Goal: Task Accomplishment & Management: Complete application form

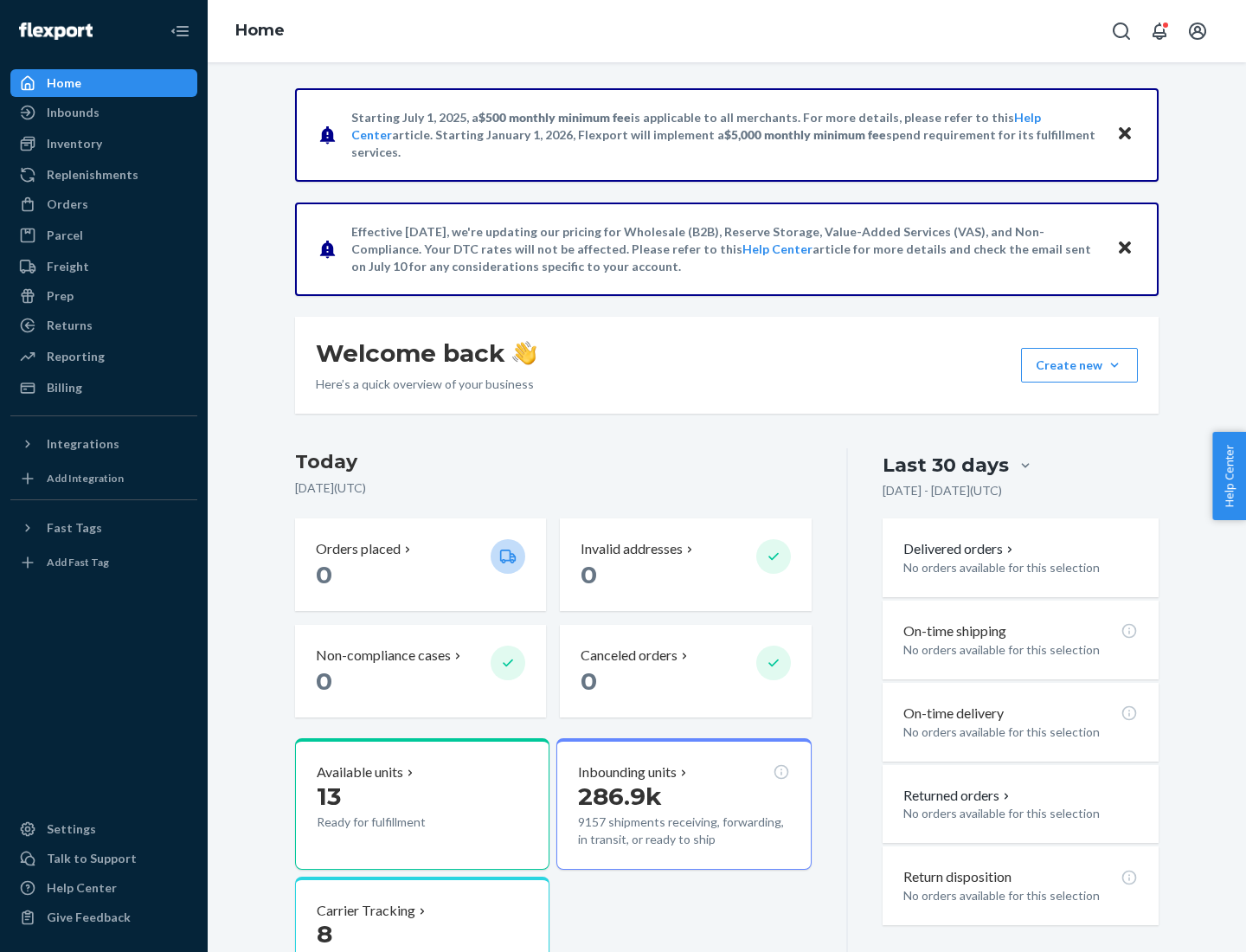
click at [1114, 365] on button "Create new Create new inbound Create new order Create new product" at bounding box center [1079, 365] width 117 height 35
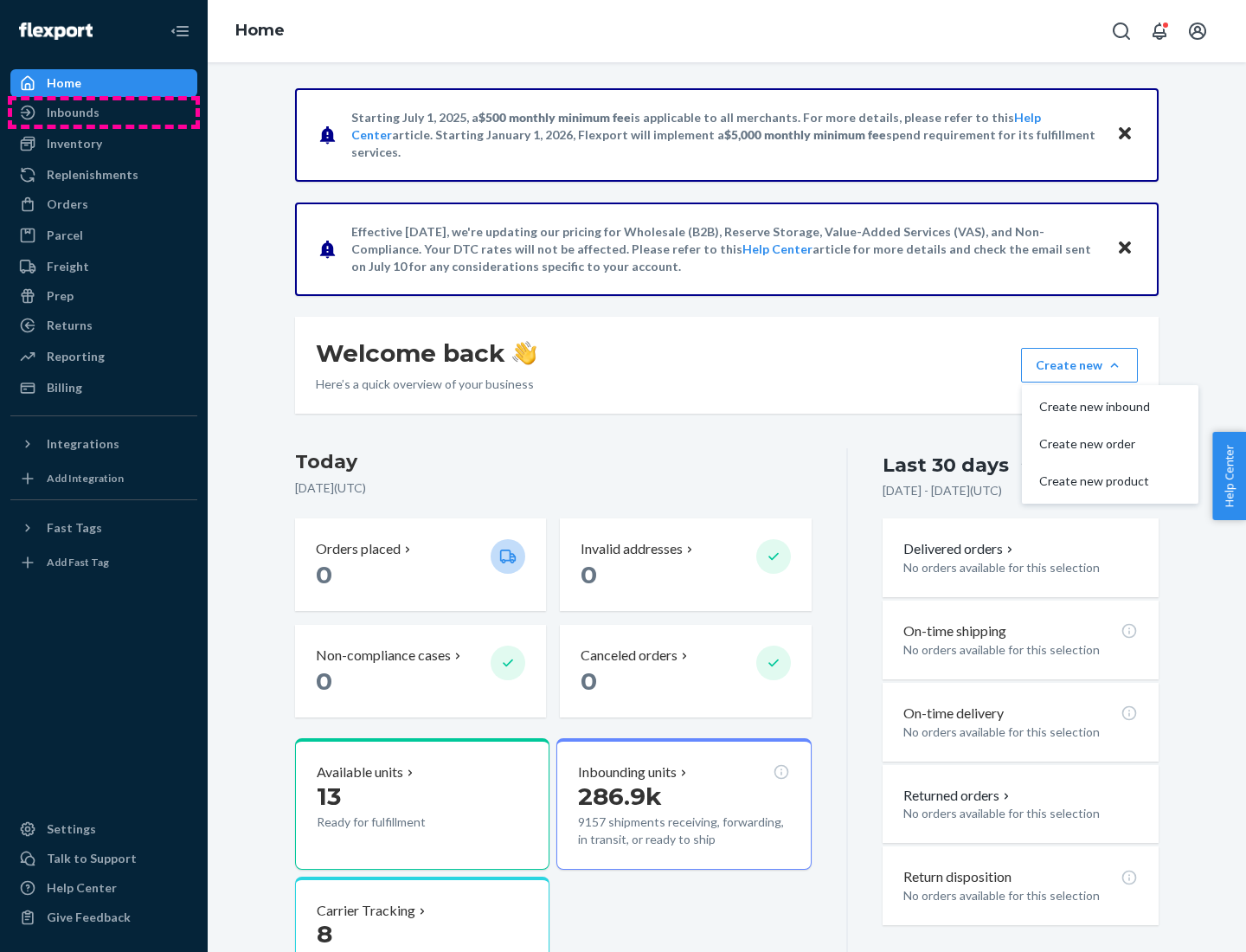
click at [104, 113] on div "Inbounds" at bounding box center [104, 113] width 184 height 24
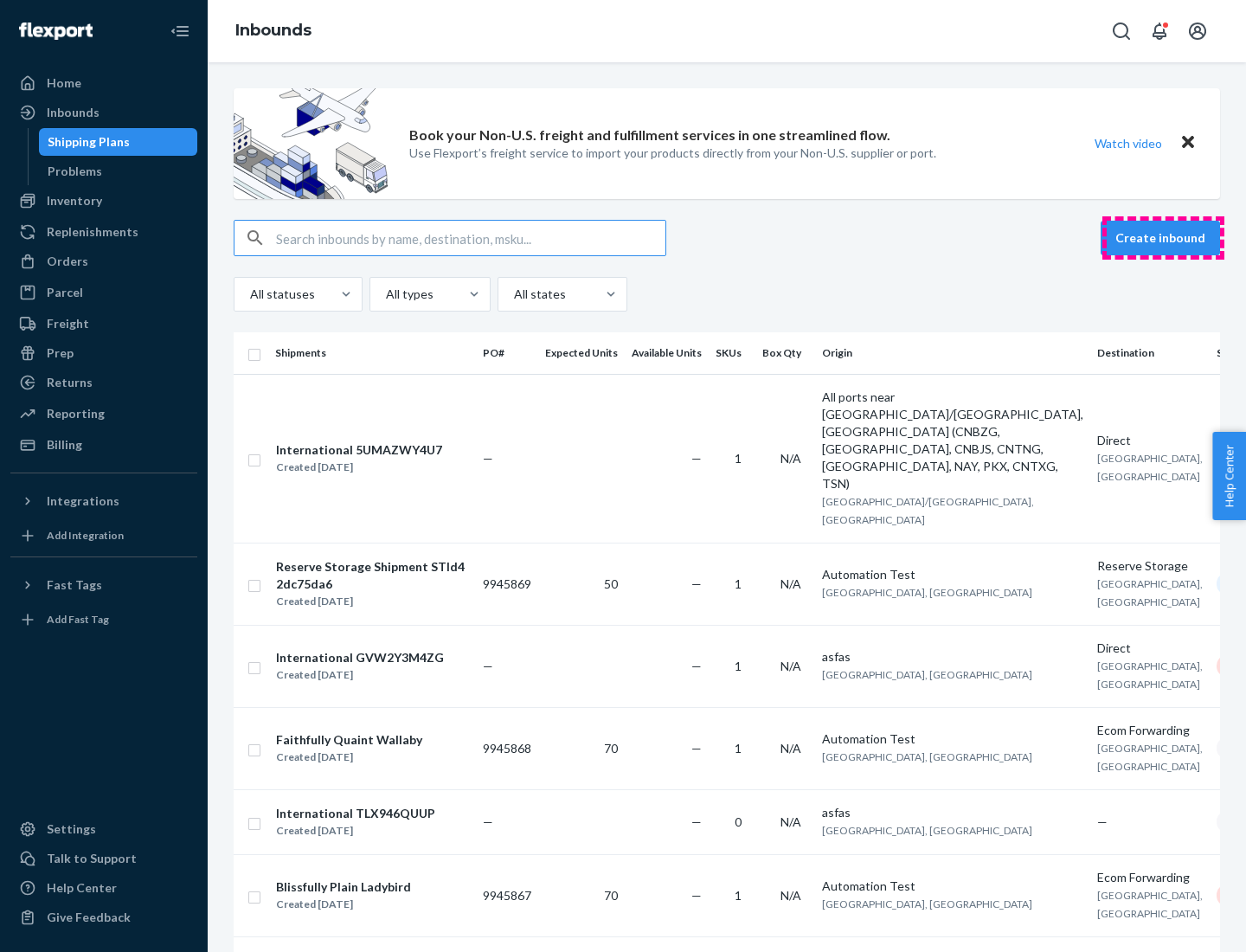
click at [1163, 238] on button "Create inbound" at bounding box center [1160, 238] width 120 height 35
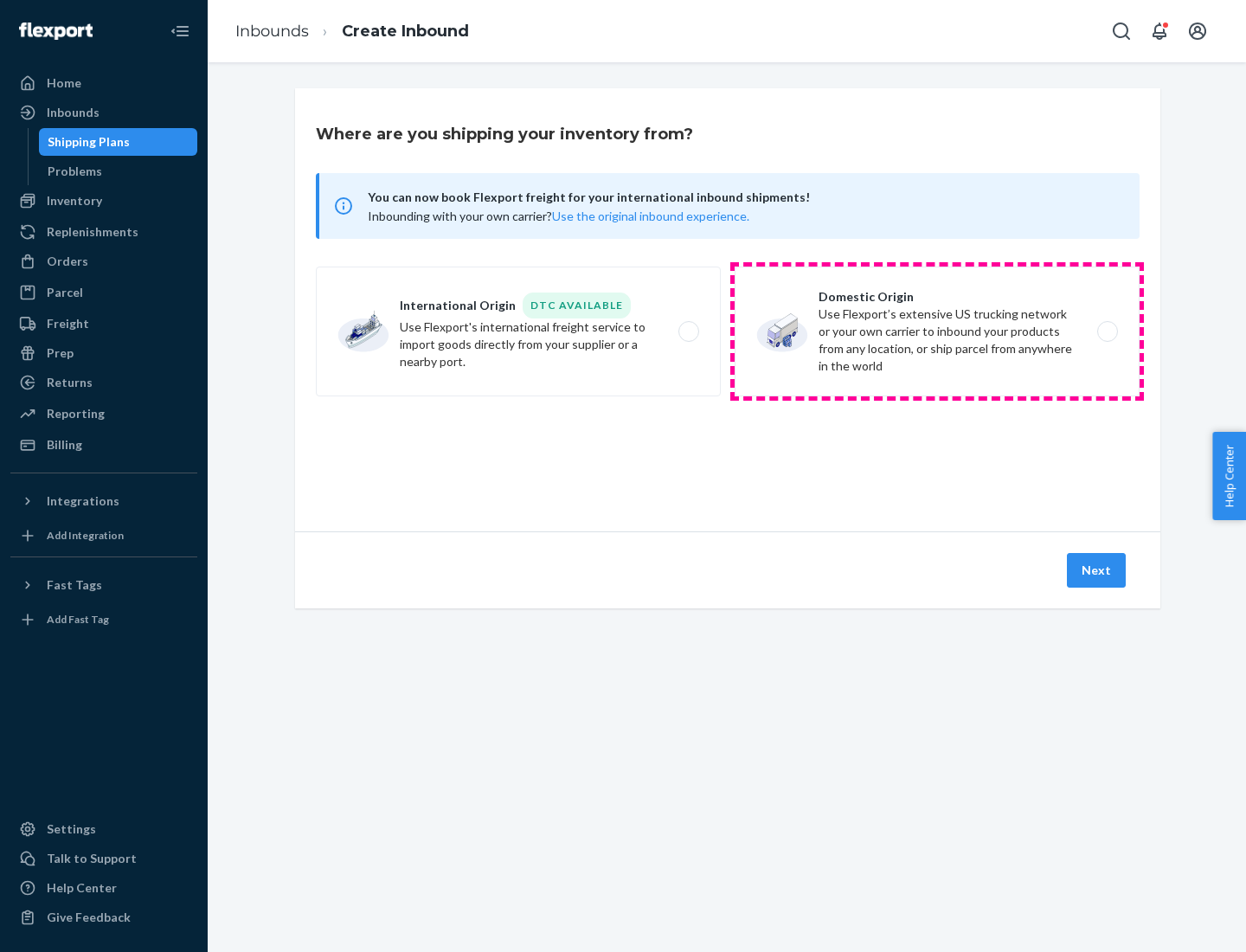
click at [938, 332] on label "Domestic Origin Use Flexport’s extensive US trucking network or your own carrie…" at bounding box center [937, 332] width 405 height 130
click at [1106, 332] on input "Domestic Origin Use Flexport’s extensive US trucking network or your own carrie…" at bounding box center [1112, 332] width 11 height 11
radio input "true"
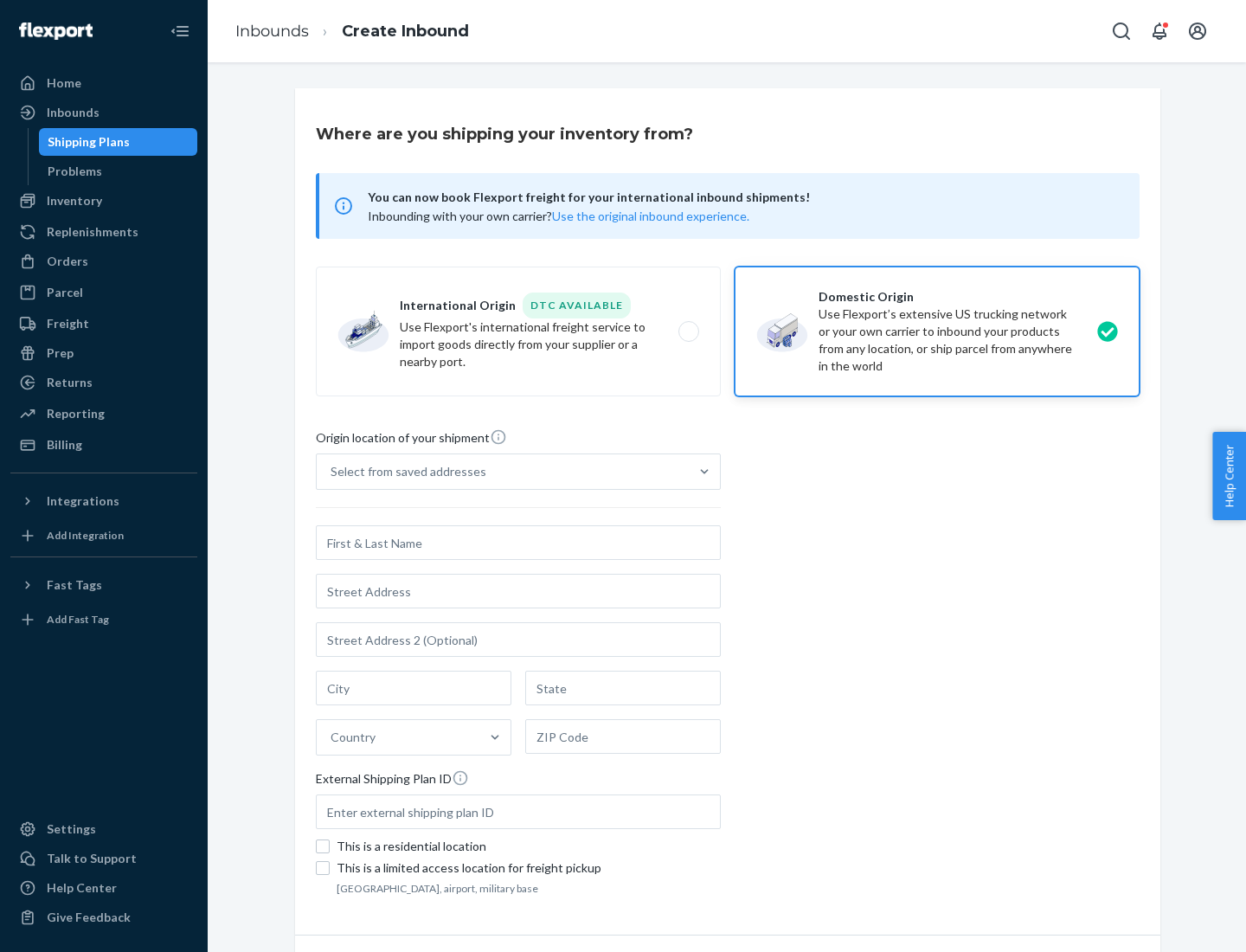
click at [404, 471] on div "Select from saved addresses" at bounding box center [409, 471] width 156 height 17
click at [332, 471] on input "Select from saved addresses" at bounding box center [332, 471] width 2 height 17
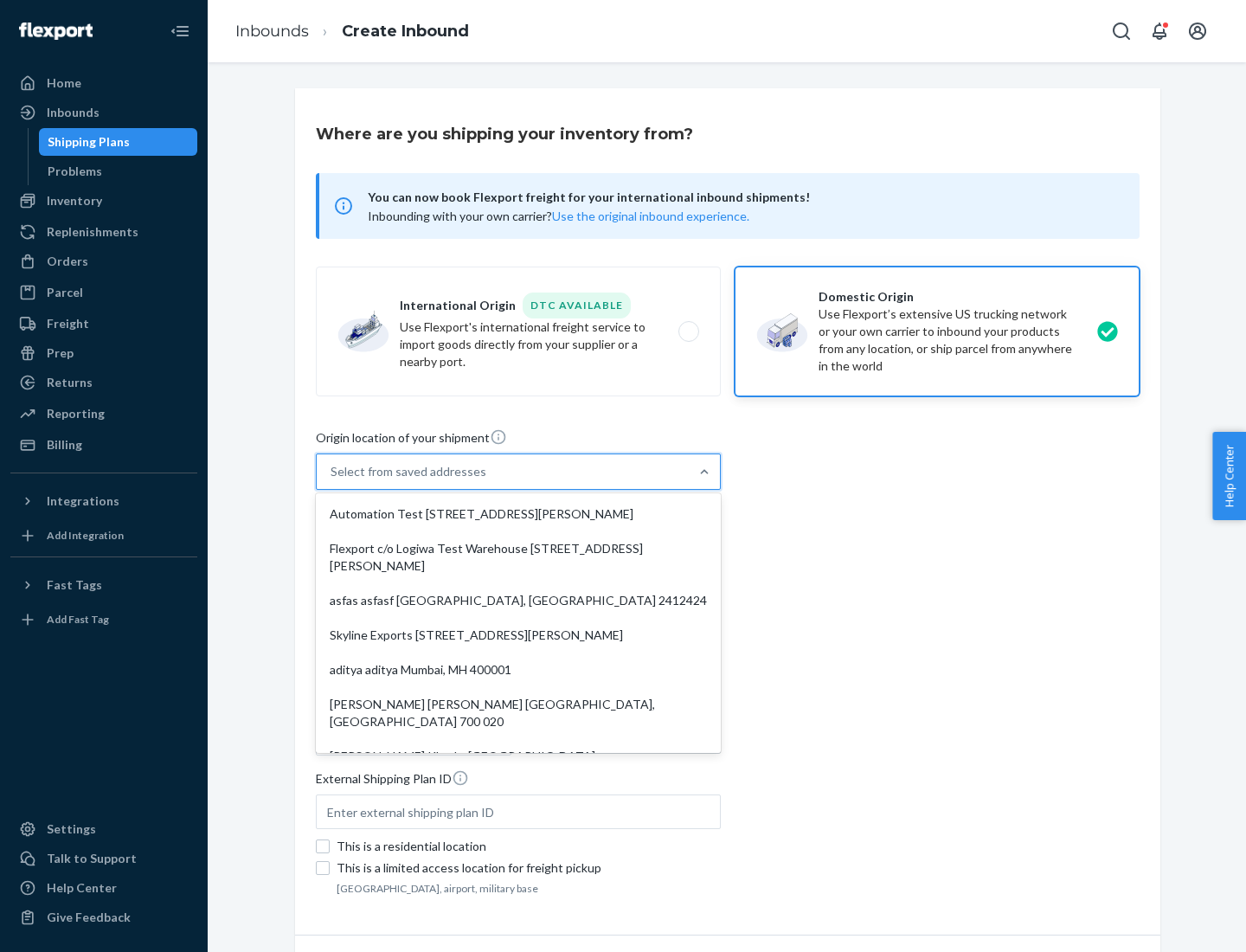
scroll to position [7, 0]
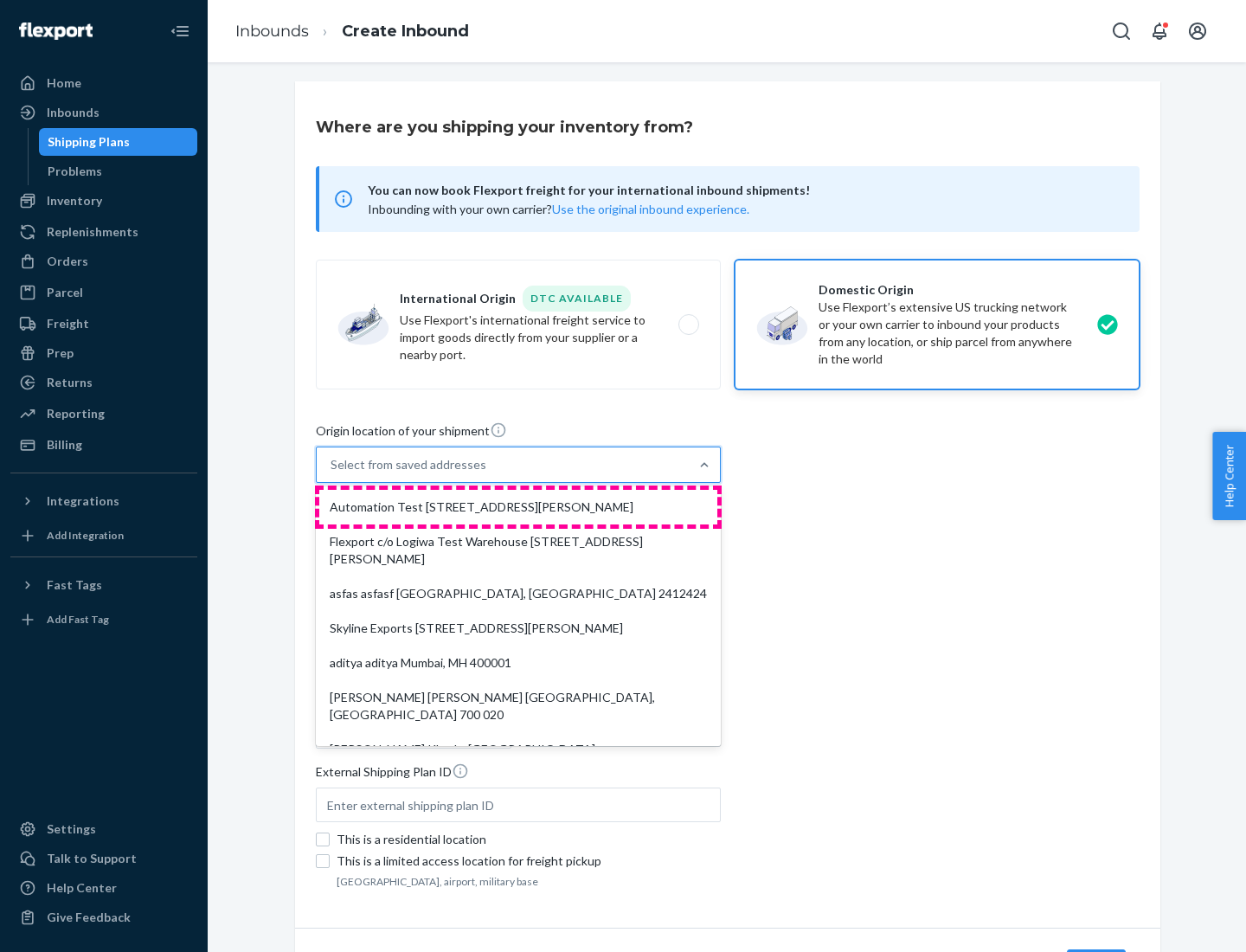
click at [518, 507] on div "Automation Test [STREET_ADDRESS][PERSON_NAME]" at bounding box center [518, 507] width 398 height 35
click at [332, 473] on input "option Automation Test [STREET_ADDRESS][PERSON_NAME]. 9 results available. Use …" at bounding box center [332, 464] width 2 height 17
type input "Automation Test"
type input "9th Floor"
type input "[GEOGRAPHIC_DATA]"
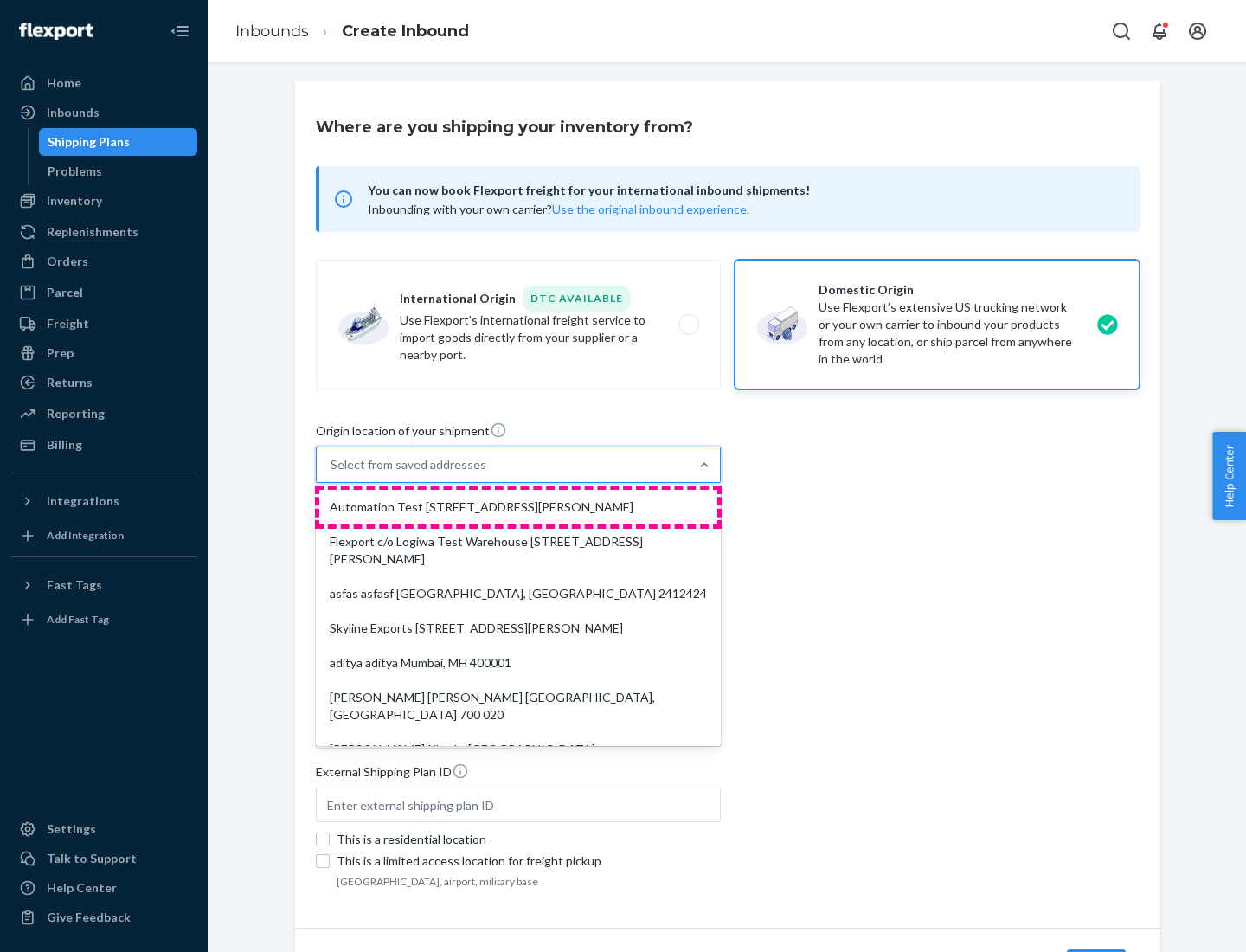
type input "CA"
type input "94104"
type input "[STREET_ADDRESS][PERSON_NAME]"
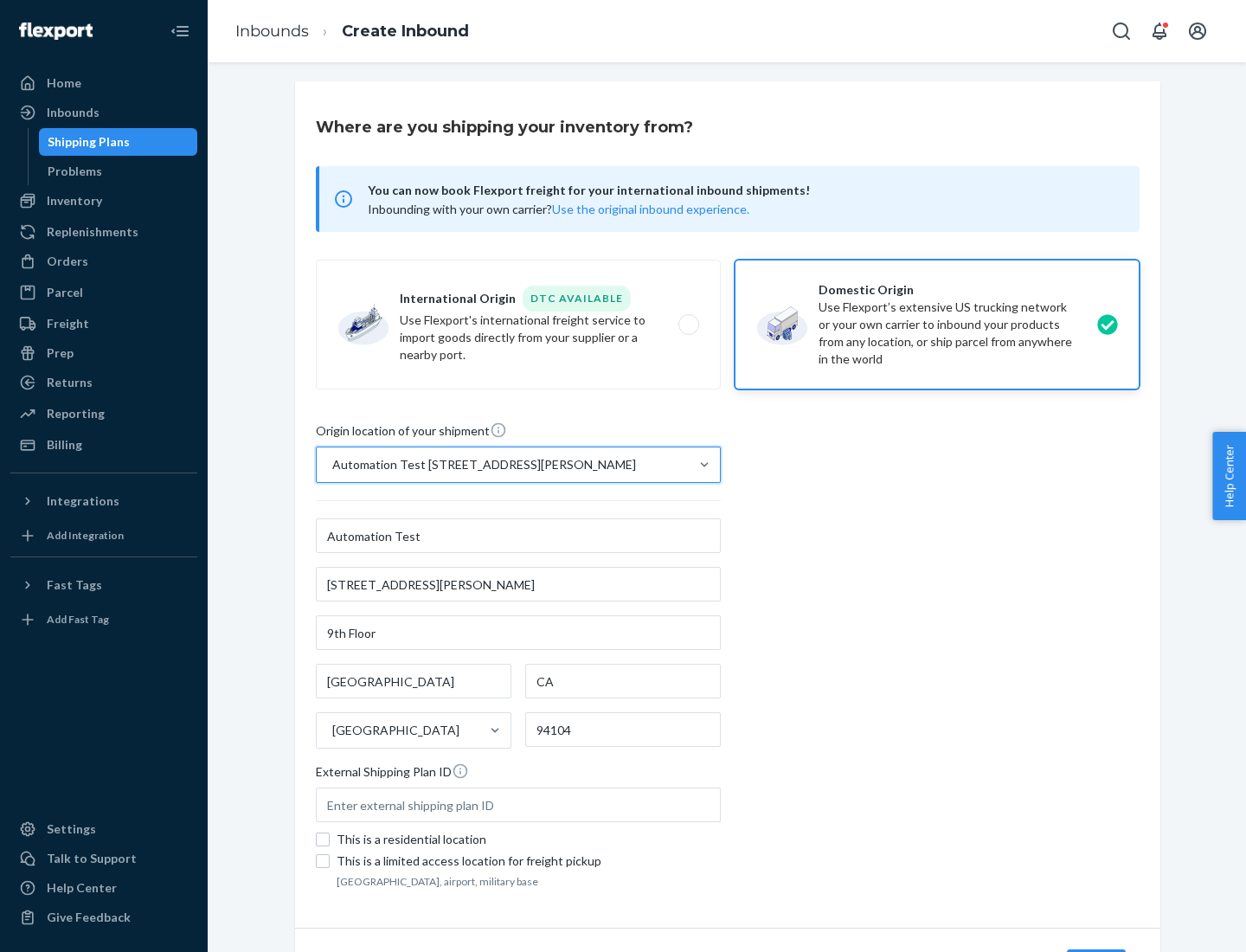
scroll to position [101, 0]
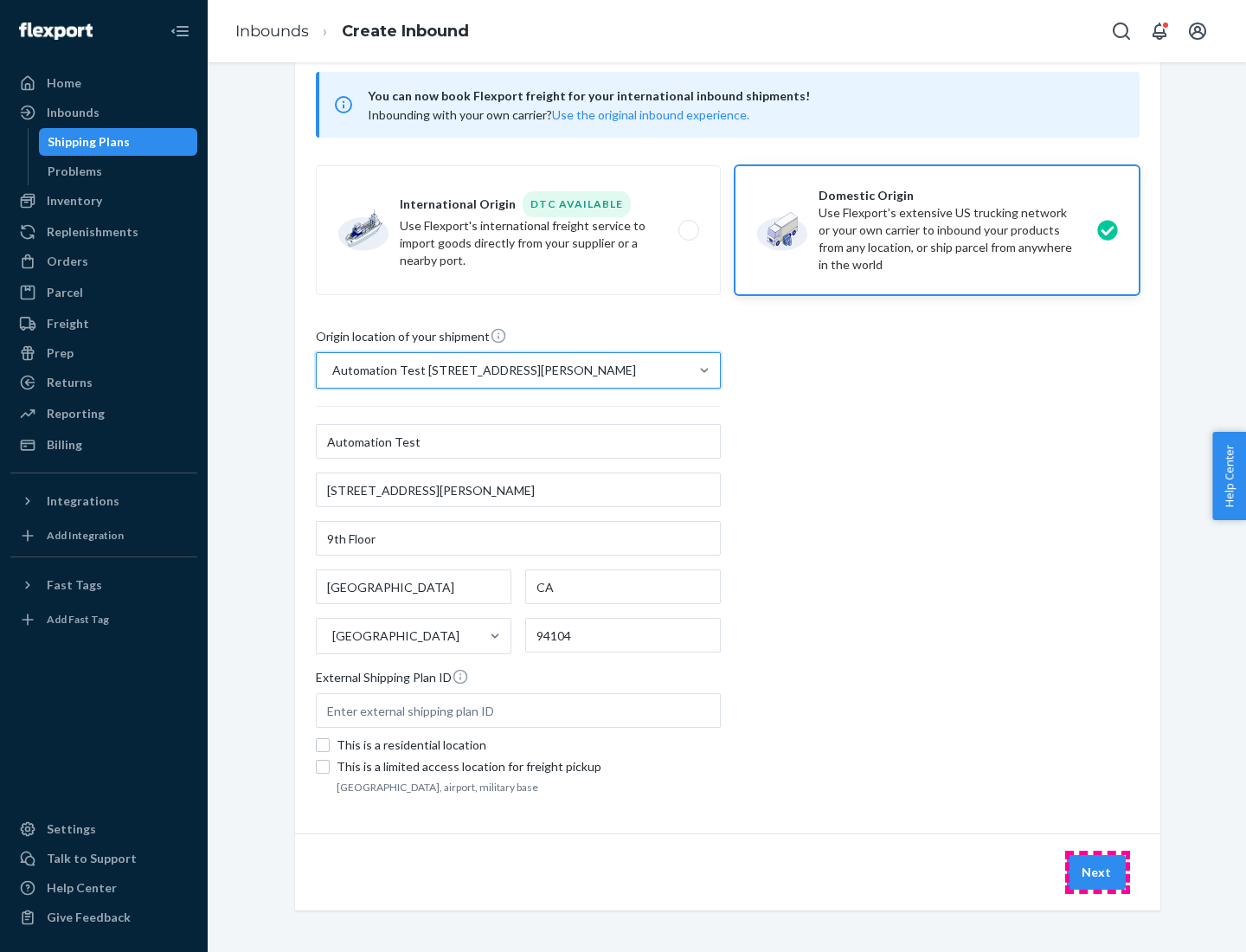
click at [1097, 872] on button "Next" at bounding box center [1096, 872] width 59 height 35
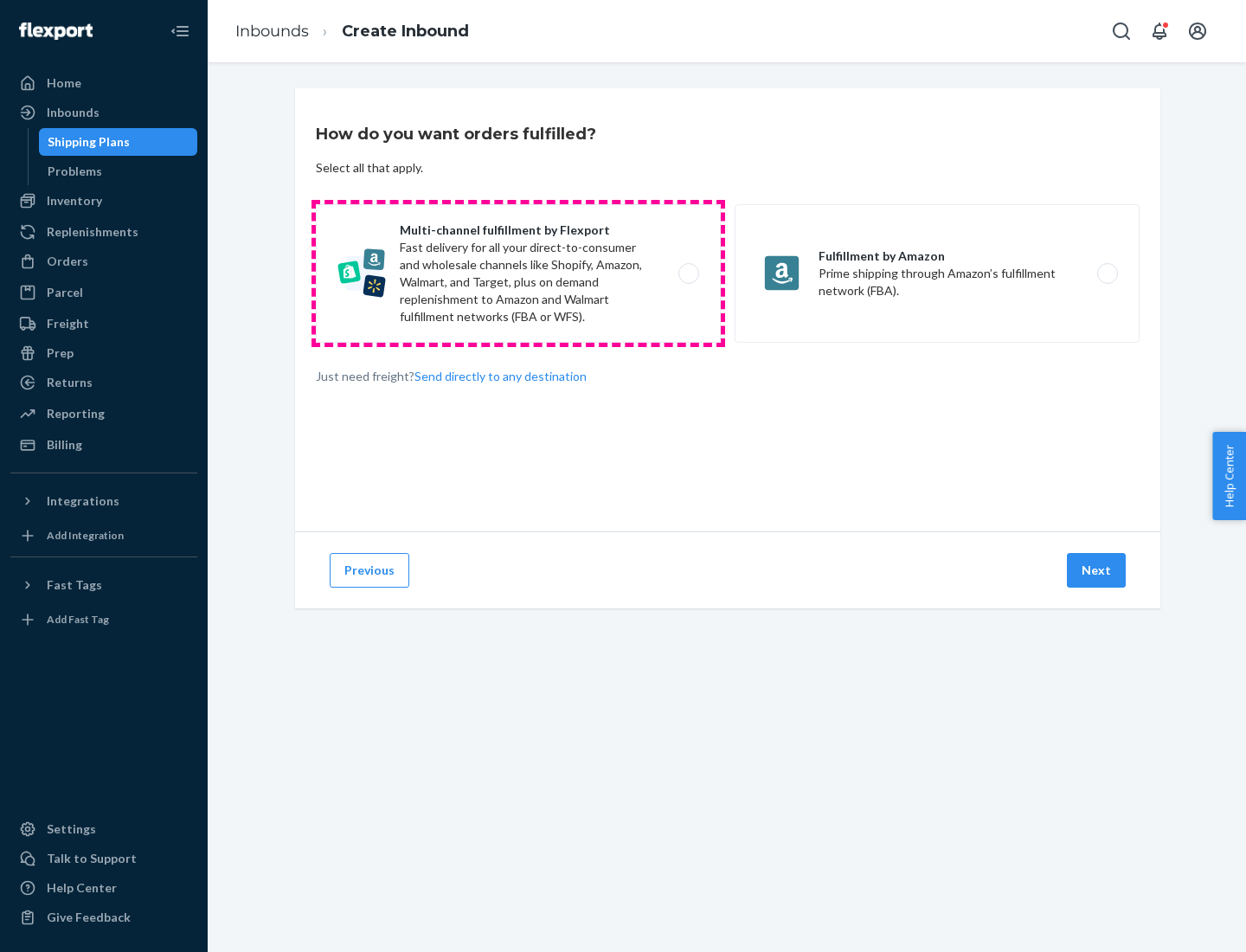
click at [518, 274] on label "Multi-channel fulfillment by Flexport Fast delivery for all your direct-to-cons…" at bounding box center [518, 274] width 405 height 139
click at [688, 274] on input "Multi-channel fulfillment by Flexport Fast delivery for all your direct-to-cons…" at bounding box center [693, 274] width 11 height 11
radio input "true"
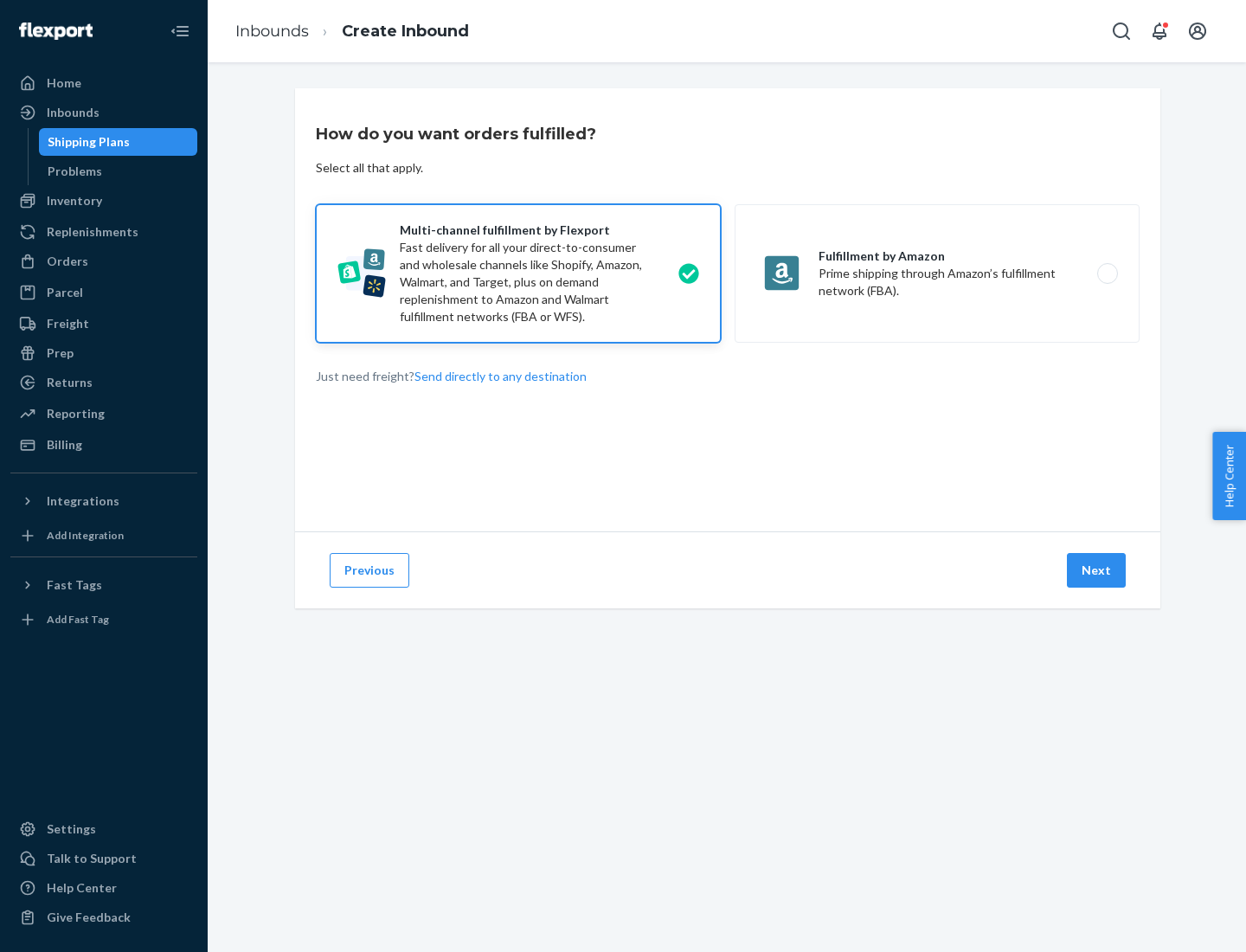
click at [1097, 570] on button "Next" at bounding box center [1096, 570] width 59 height 35
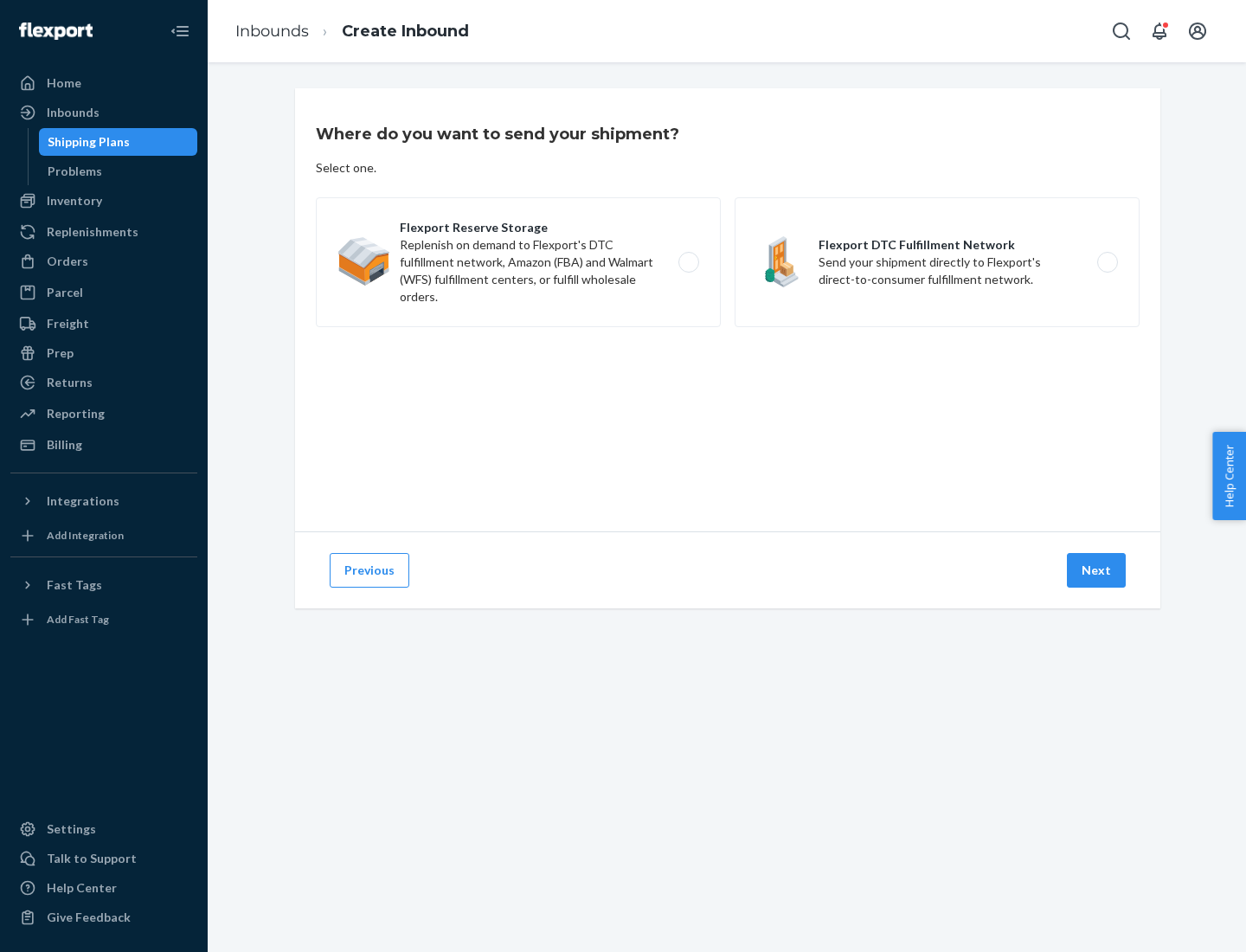
click at [938, 262] on label "Flexport DTC Fulfillment Network Send your shipment directly to Flexport's dire…" at bounding box center [937, 262] width 405 height 130
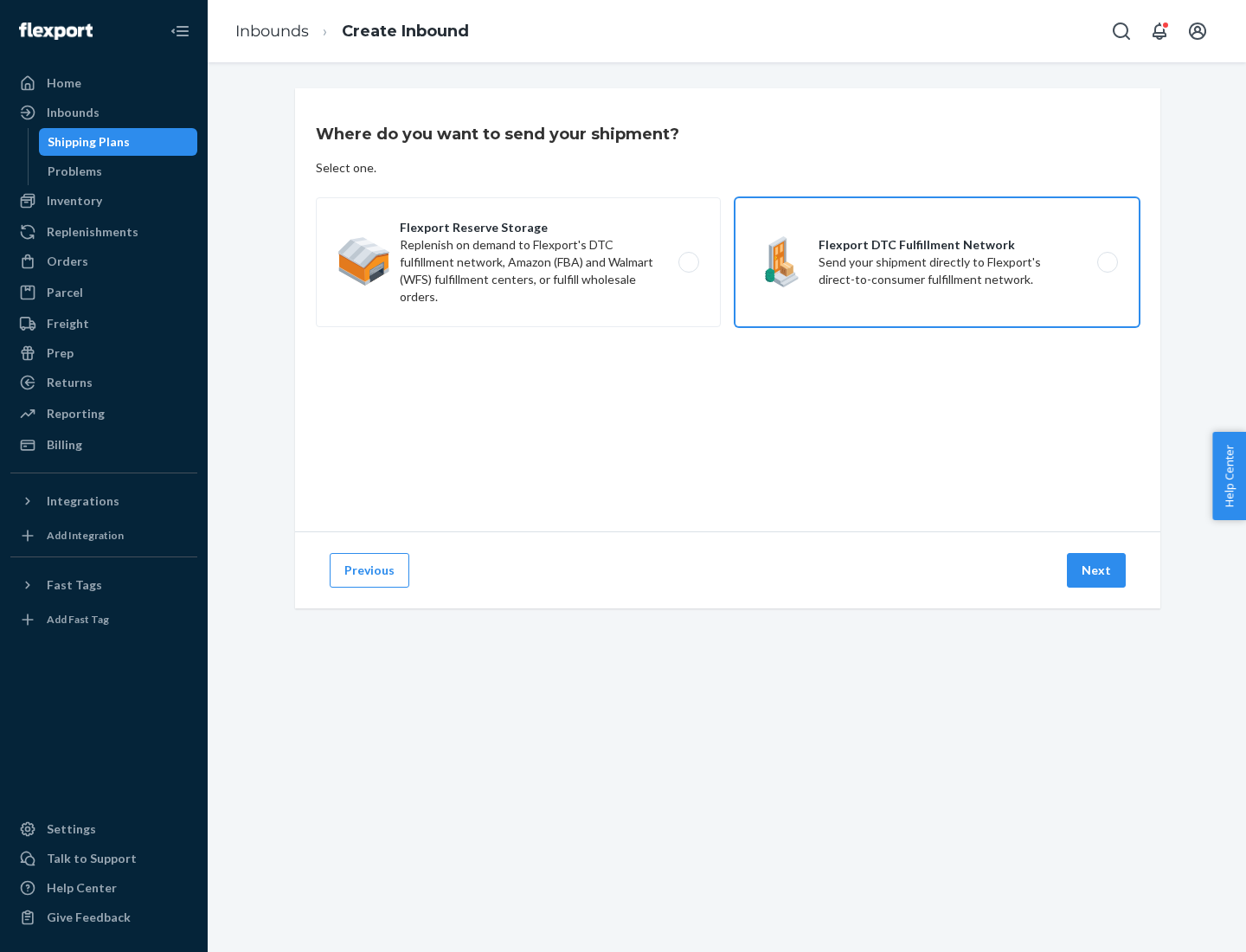
click at [1106, 262] on input "Flexport DTC Fulfillment Network Send your shipment directly to Flexport's dire…" at bounding box center [1112, 262] width 11 height 11
radio input "true"
click at [1097, 570] on button "Next" at bounding box center [1096, 570] width 59 height 35
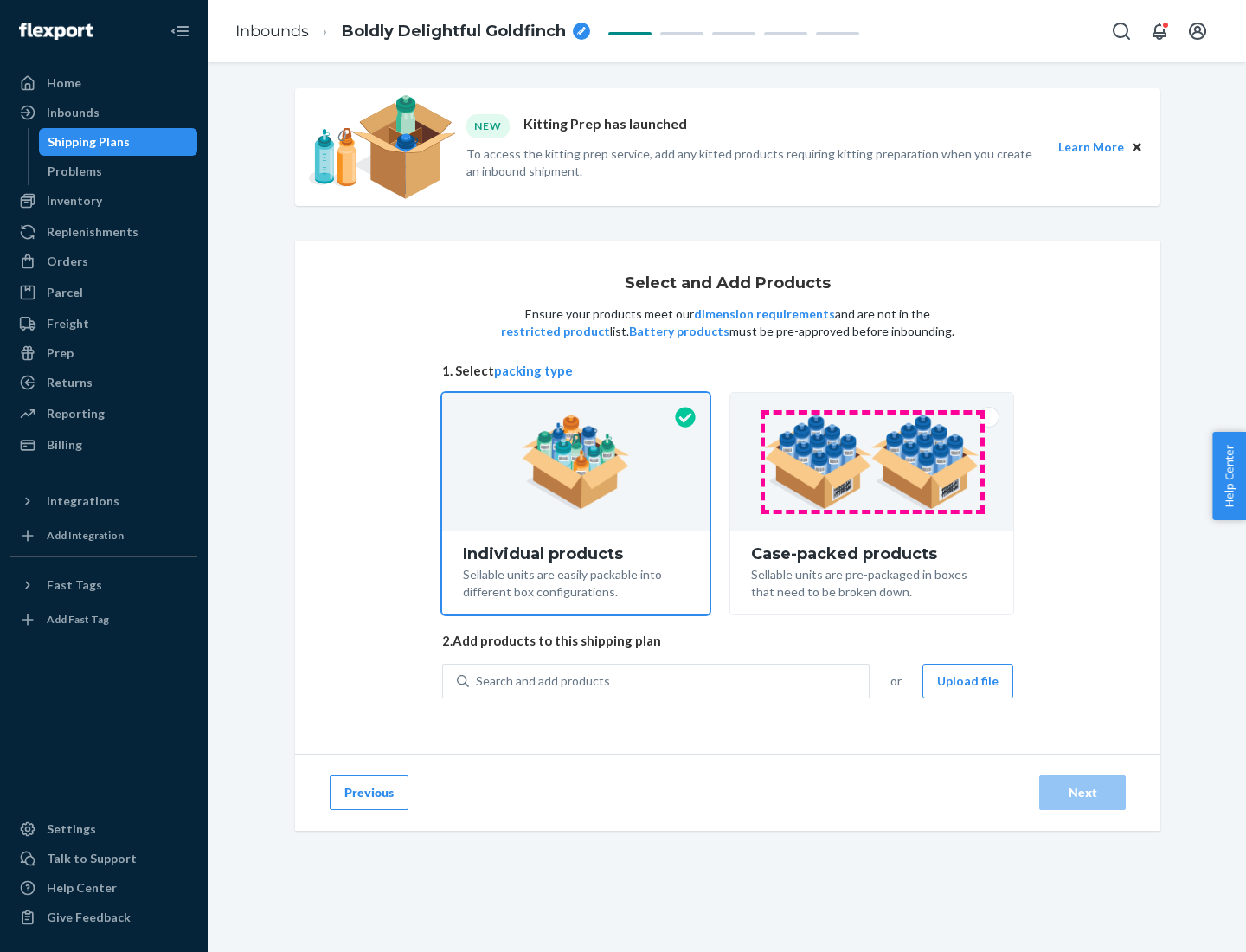
click at [873, 462] on img at bounding box center [872, 462] width 216 height 95
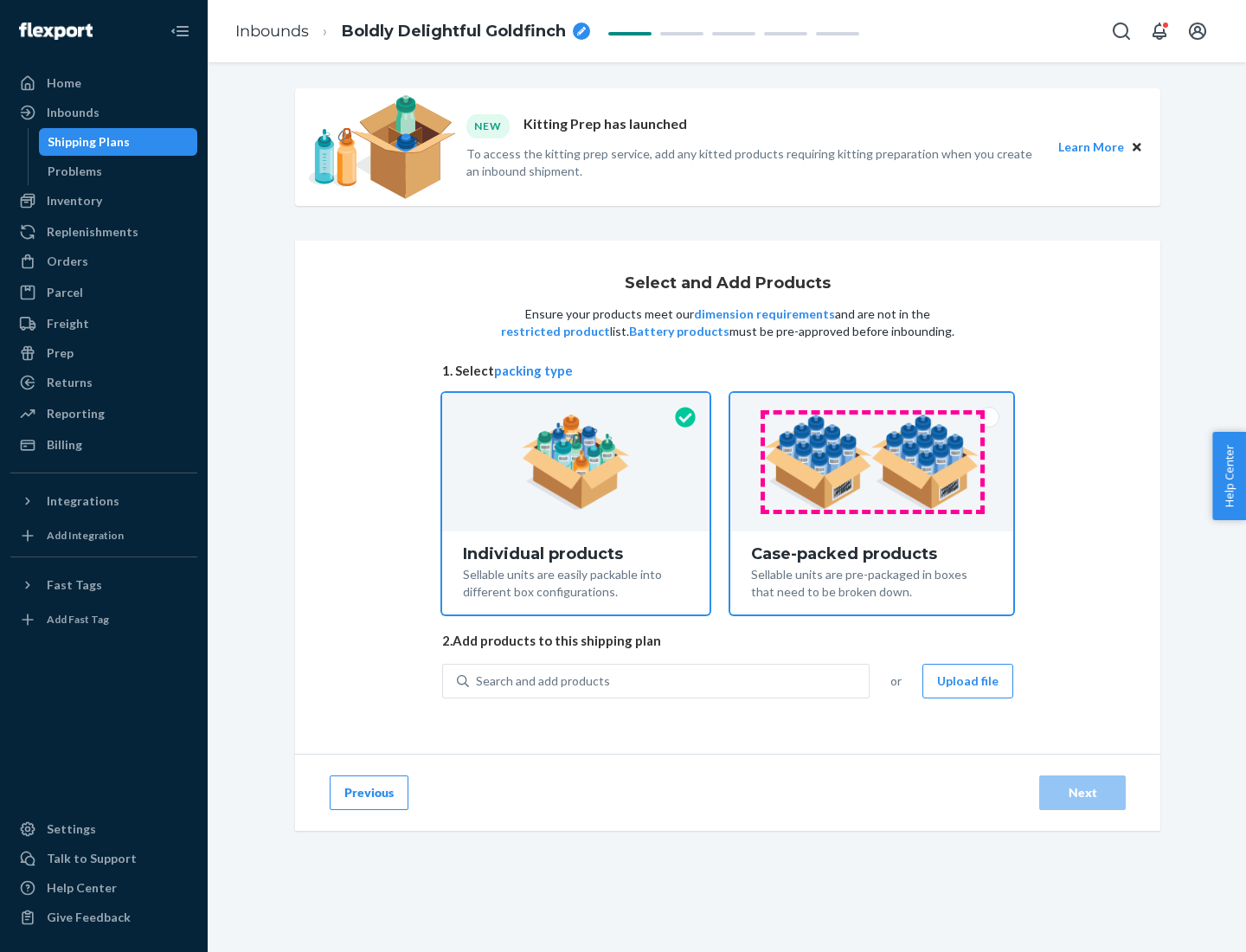
click at [873, 404] on input "Case-packed products Sellable units are pre-packaged in boxes that need to be b…" at bounding box center [872, 398] width 11 height 11
radio input "true"
radio input "false"
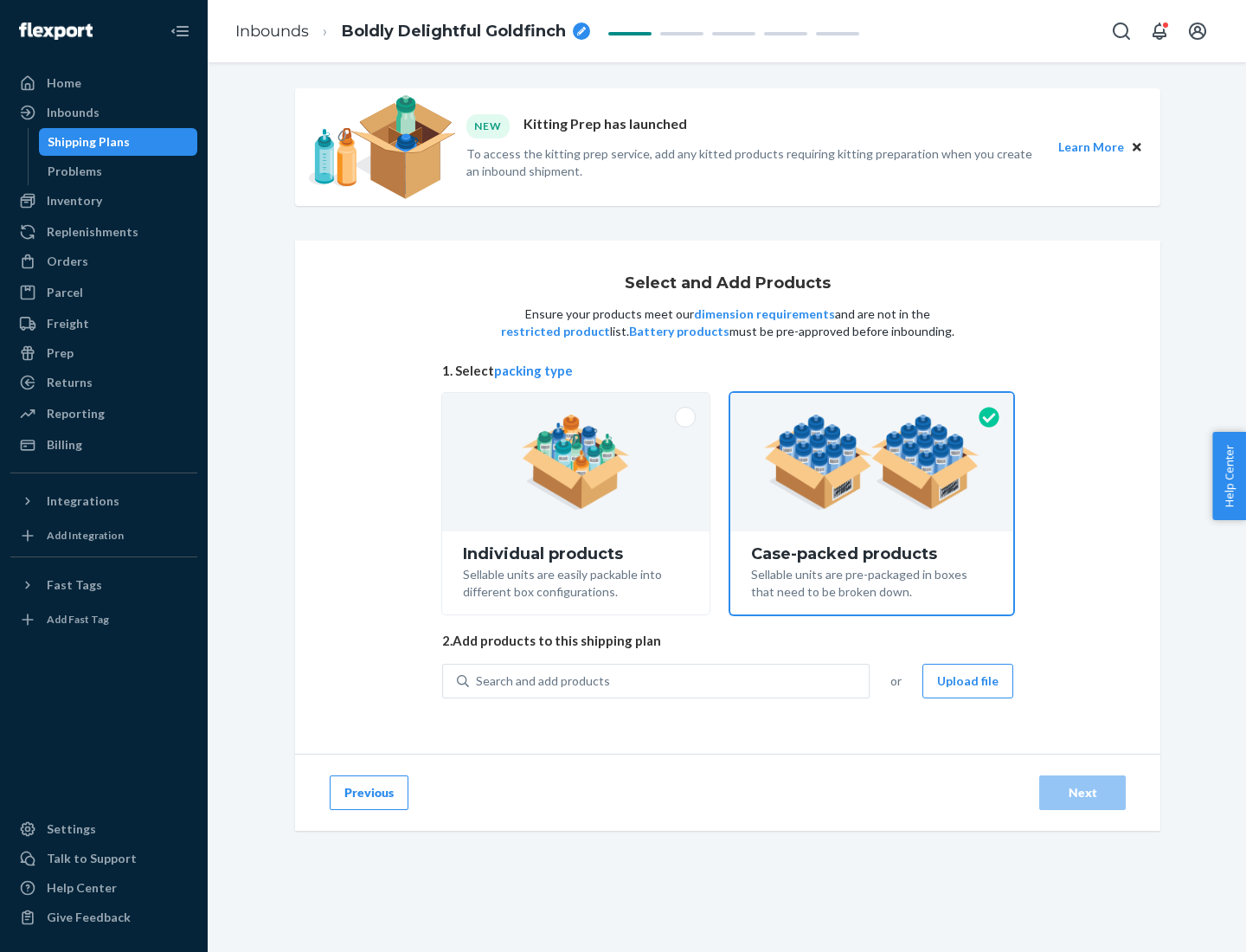
click at [670, 680] on div "Search and add products" at bounding box center [668, 681] width 399 height 31
click at [477, 680] on input "Search and add products" at bounding box center [477, 681] width 2 height 17
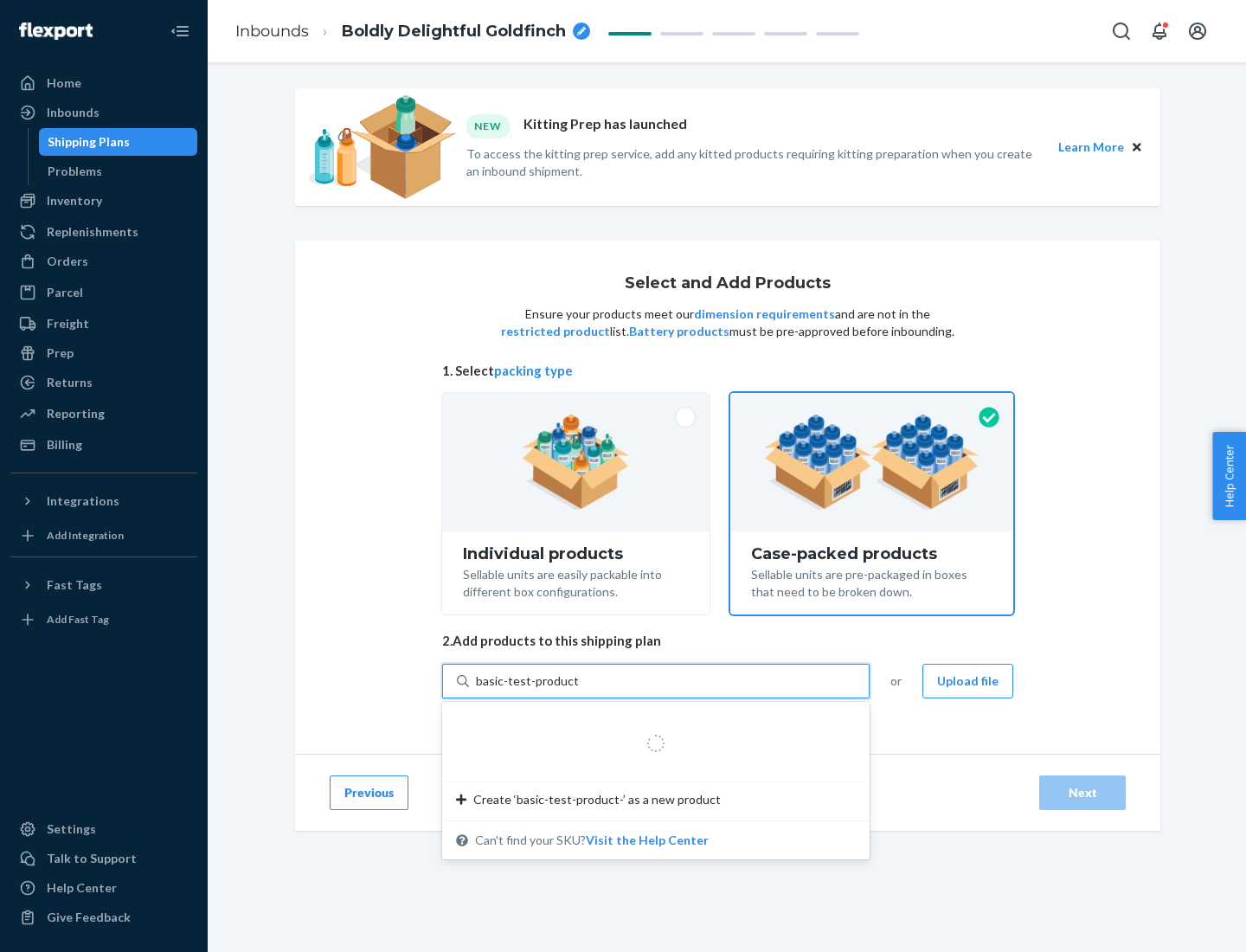
type input "basic-test-product-1"
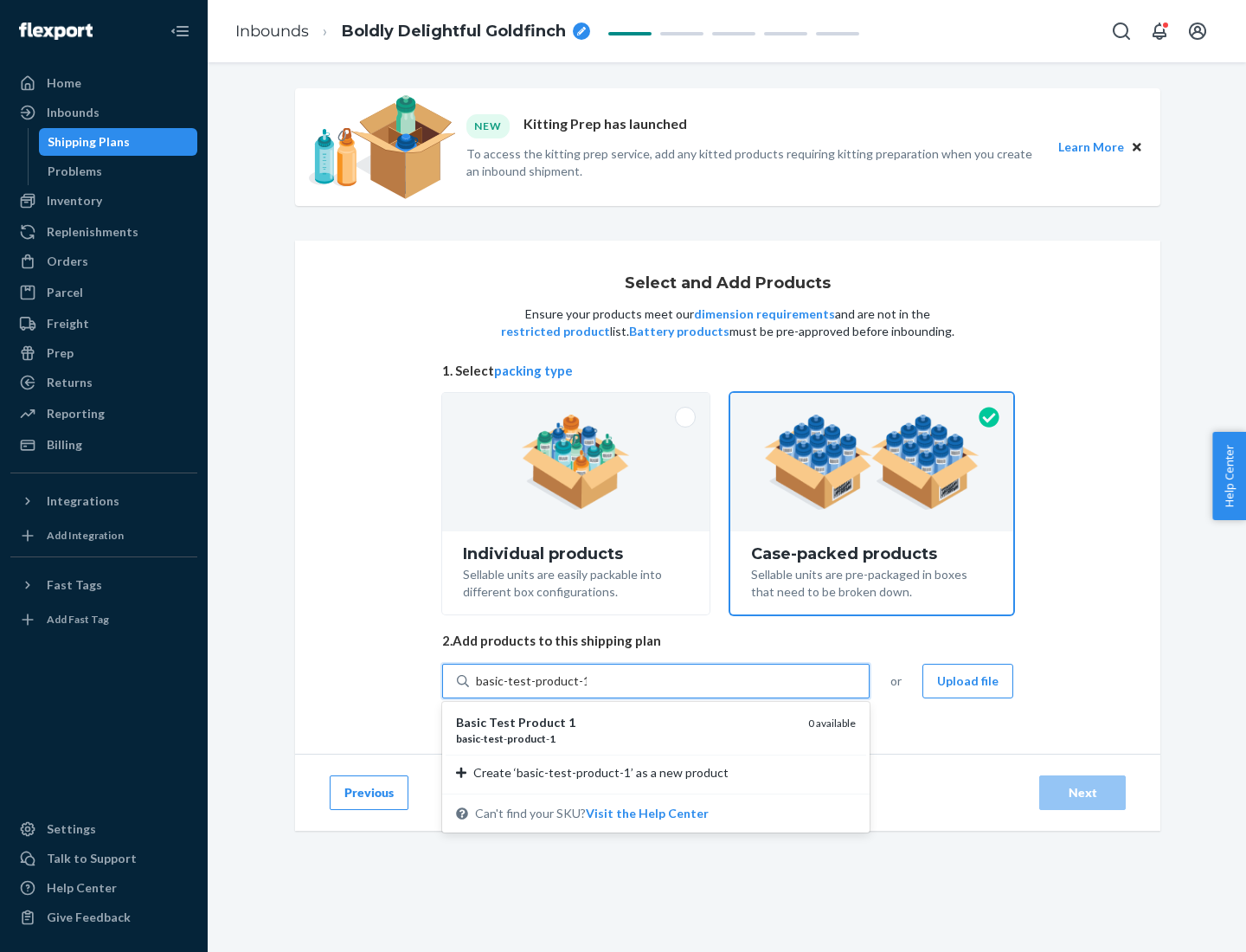
click at [626, 738] on div "basic - test - product - 1" at bounding box center [625, 738] width 338 height 15
click at [587, 690] on input "basic-test-product-1" at bounding box center [531, 681] width 111 height 17
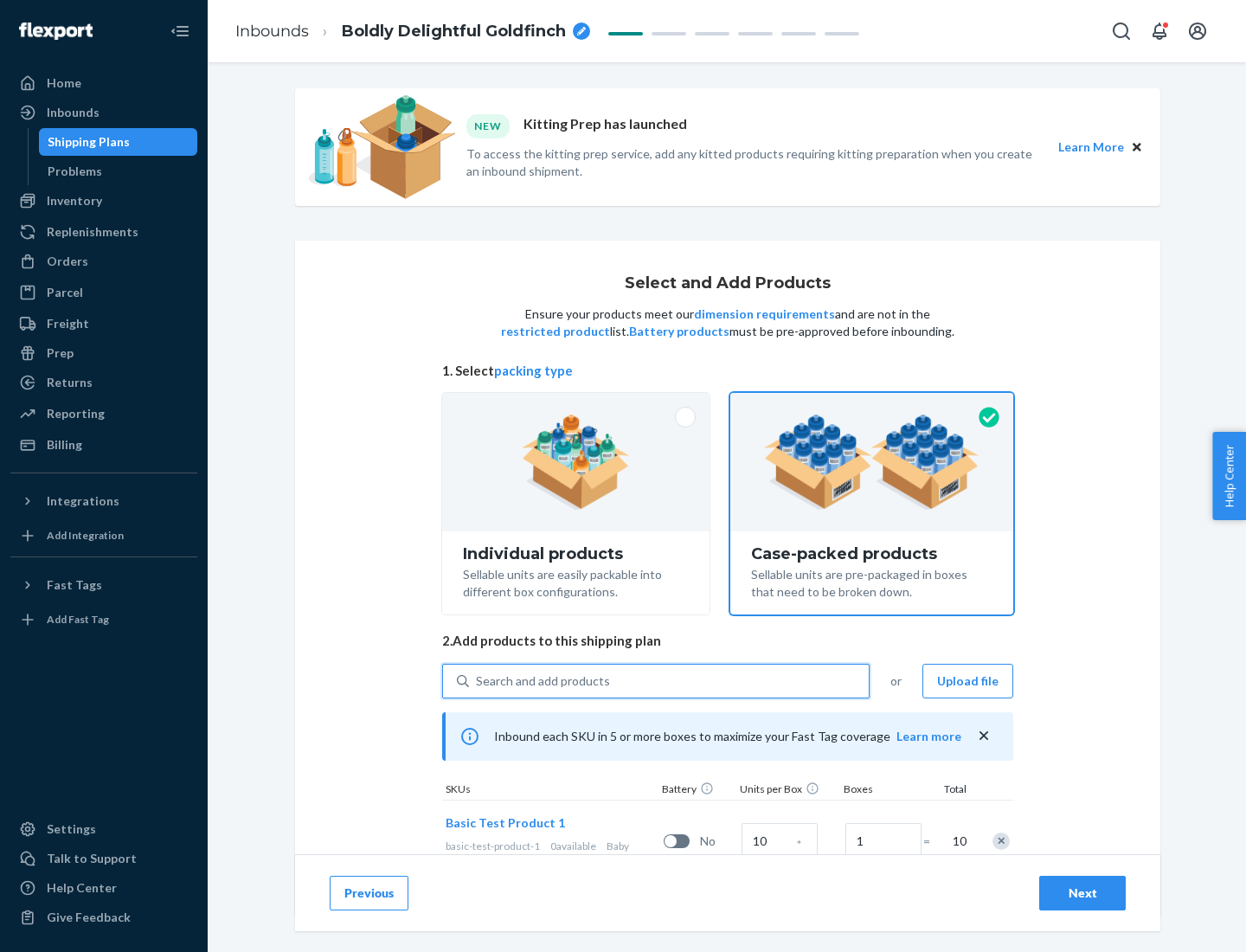
scroll to position [62, 0]
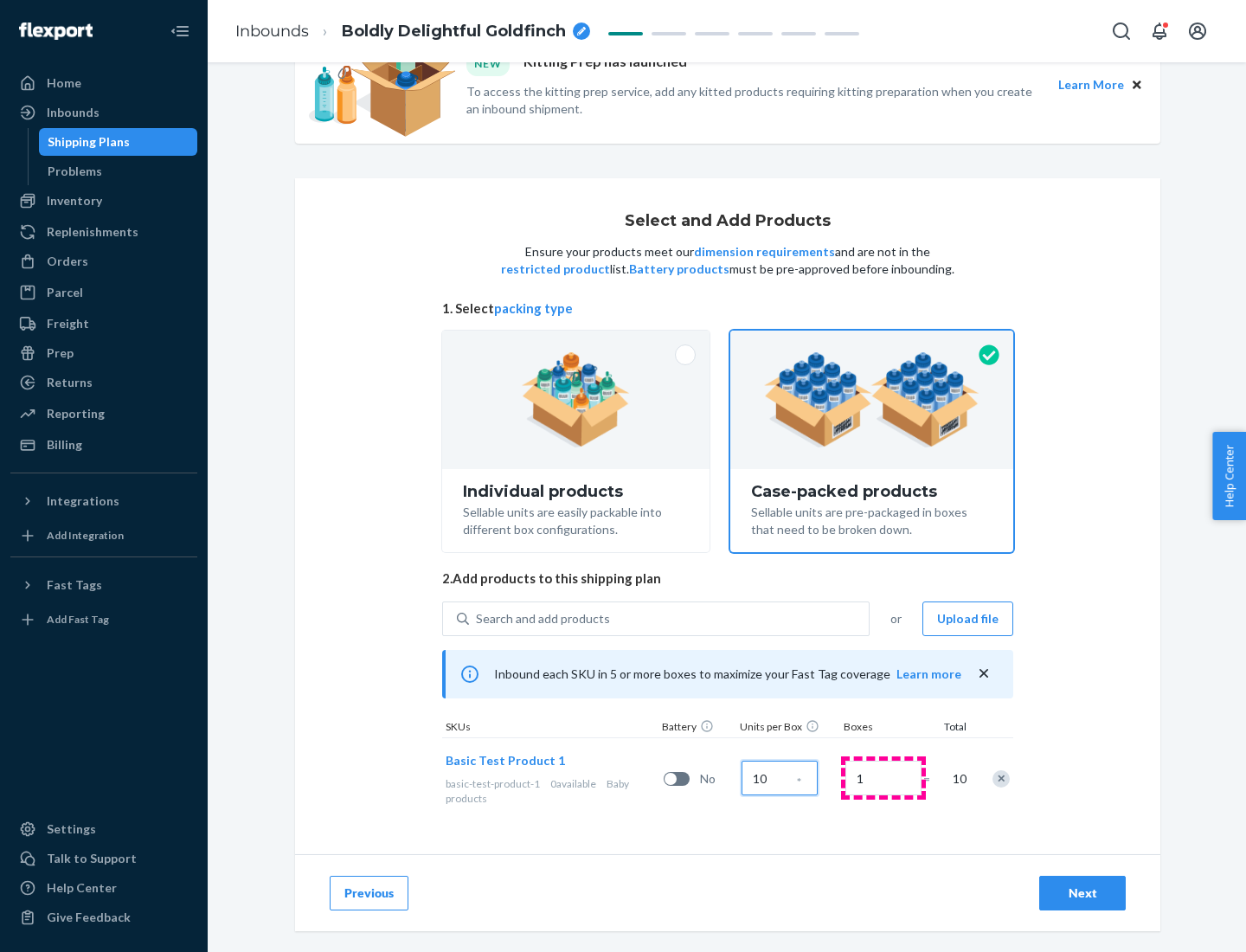
type input "10"
type input "7"
click at [1082, 893] on div "Next" at bounding box center [1082, 893] width 57 height 17
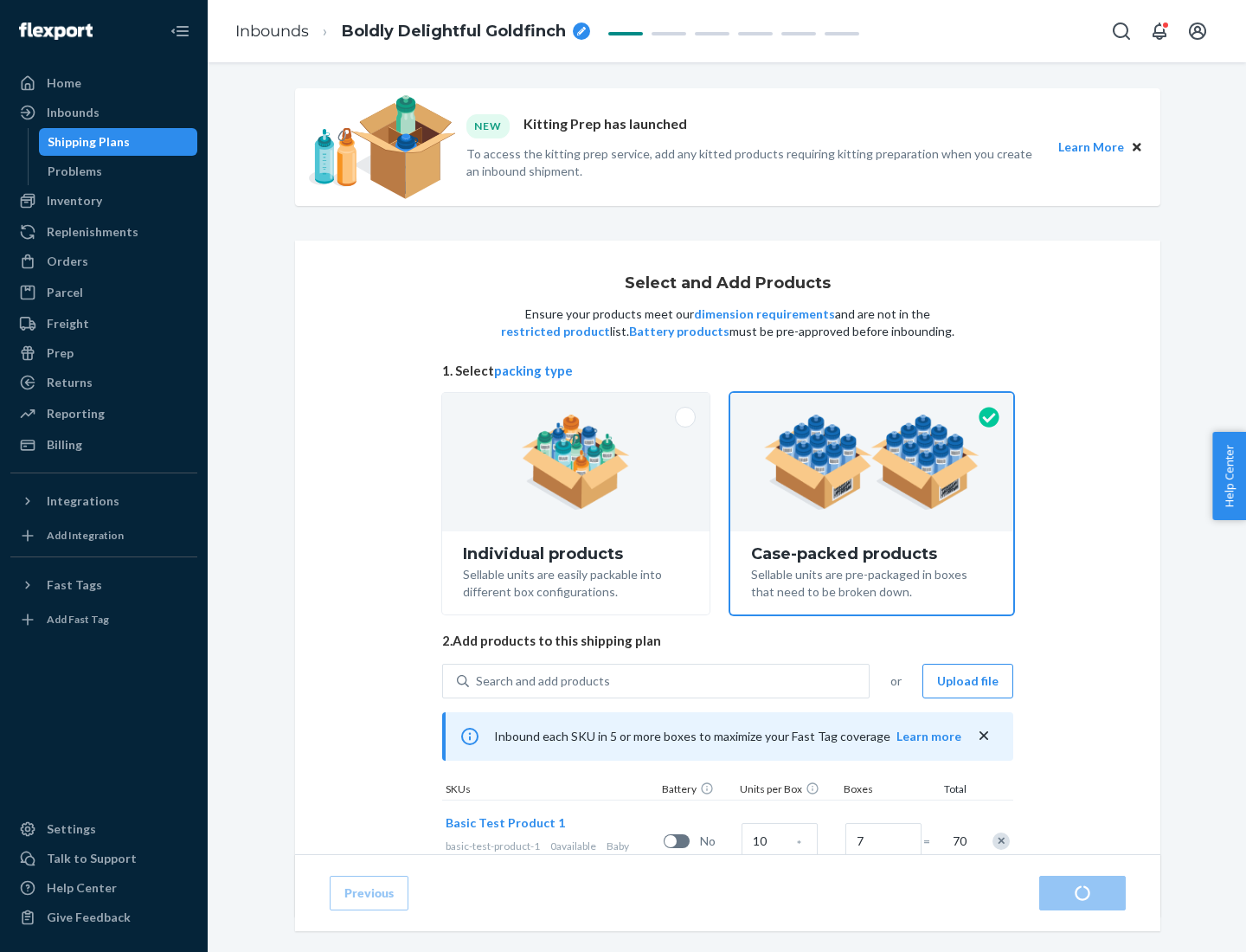
radio input "true"
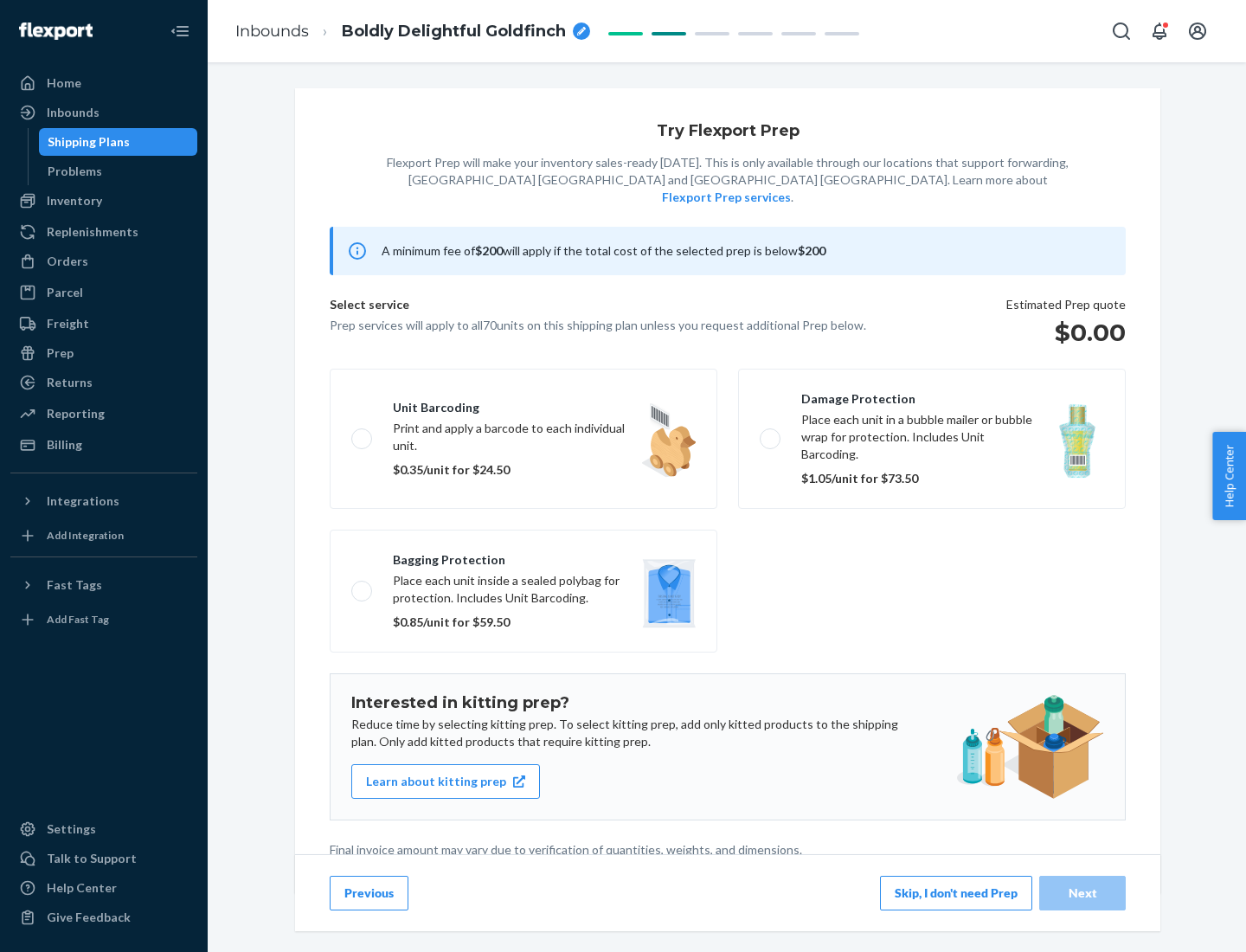
scroll to position [4, 0]
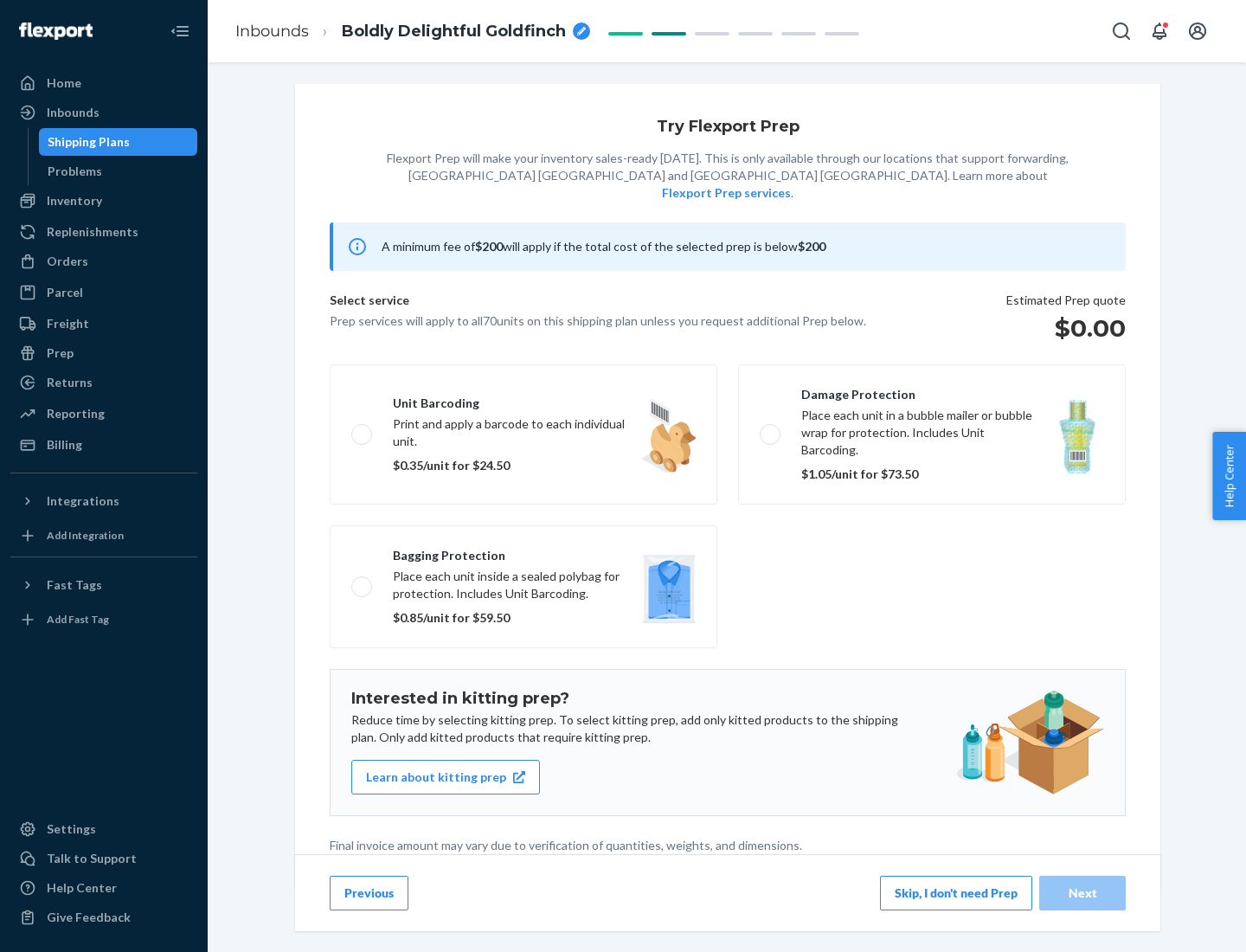
click at [523, 551] on label "Bagging protection Place each unit inside a sealed polybag for protection. Incl…" at bounding box center [523, 586] width 387 height 123
click at [362, 580] on input "Bagging protection Place each unit inside a sealed polybag for protection. Incl…" at bounding box center [356, 586] width 11 height 11
checkbox input "true"
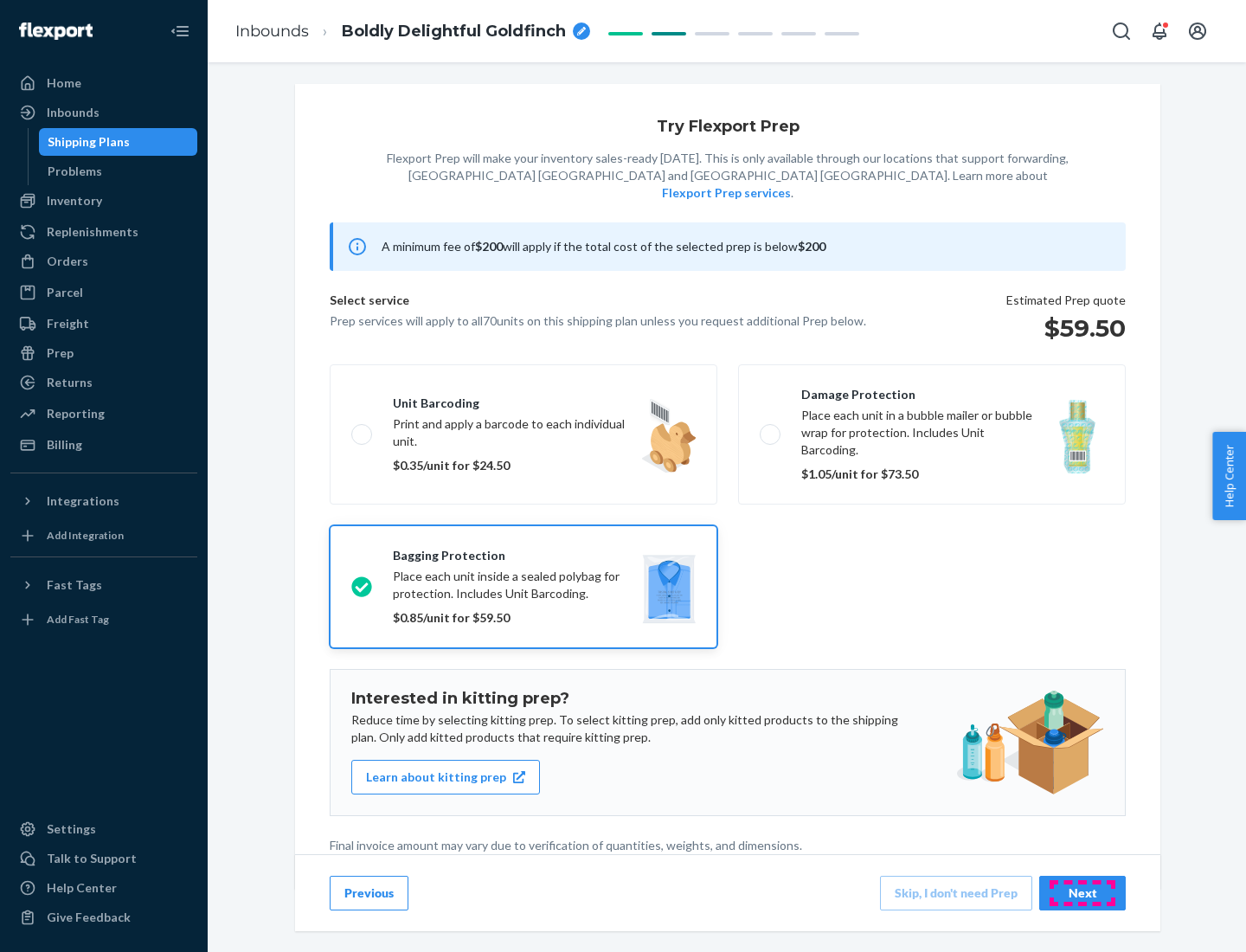
click at [1082, 892] on div "Next" at bounding box center [1082, 893] width 57 height 17
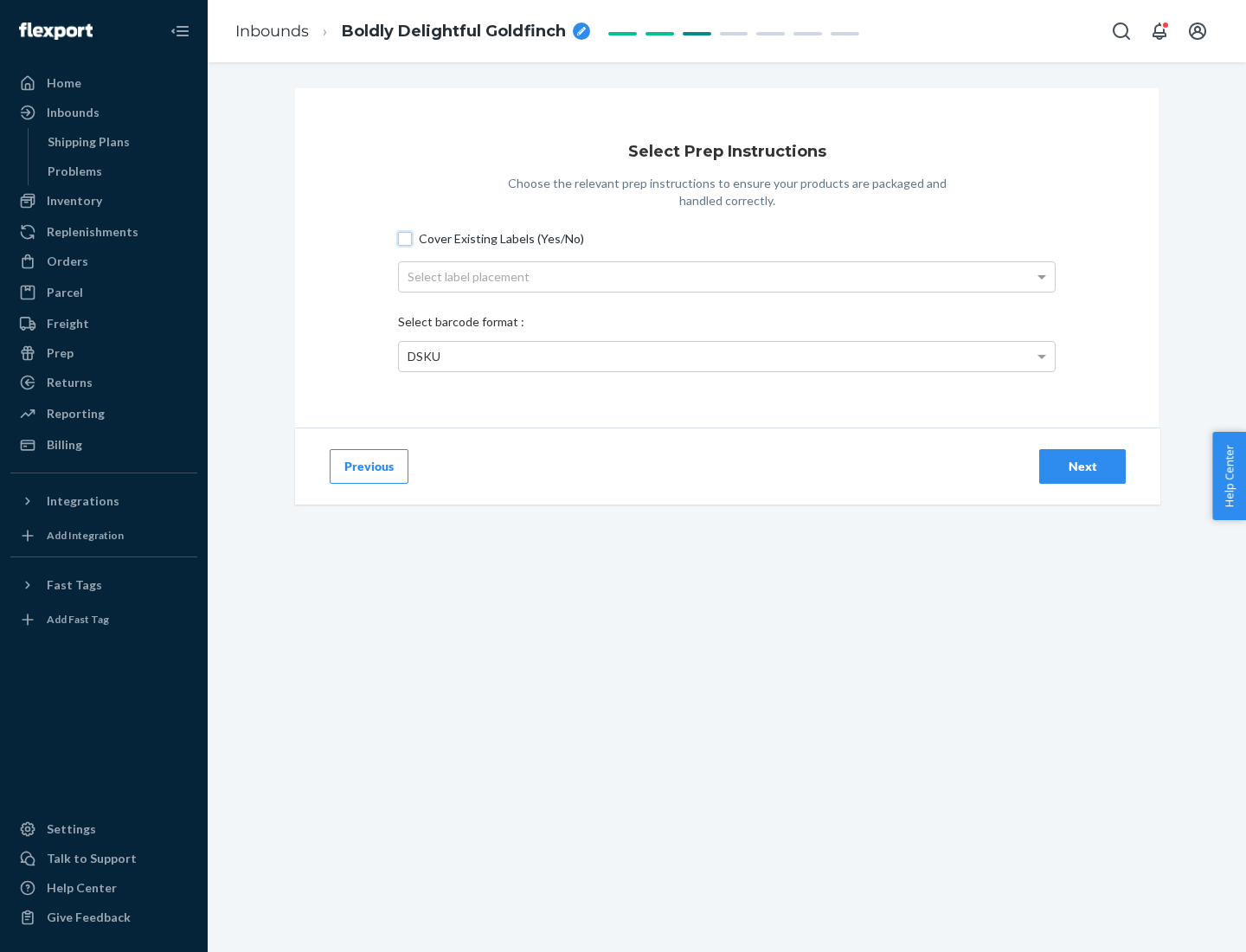
click at [405, 238] on input "Cover Existing Labels (Yes/No)" at bounding box center [405, 239] width 14 height 14
checkbox input "true"
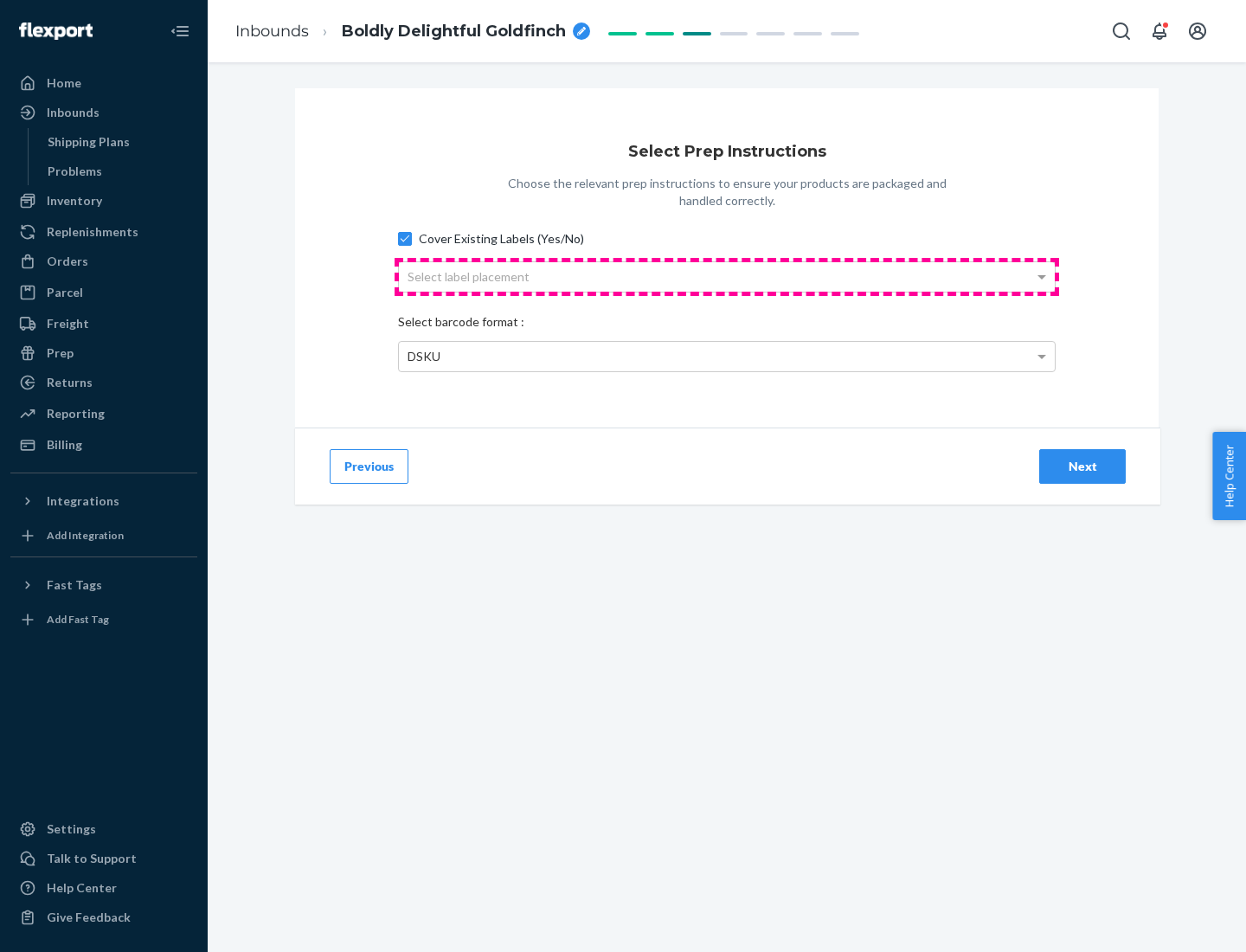
click at [727, 276] on div "Select label placement" at bounding box center [726, 277] width 656 height 29
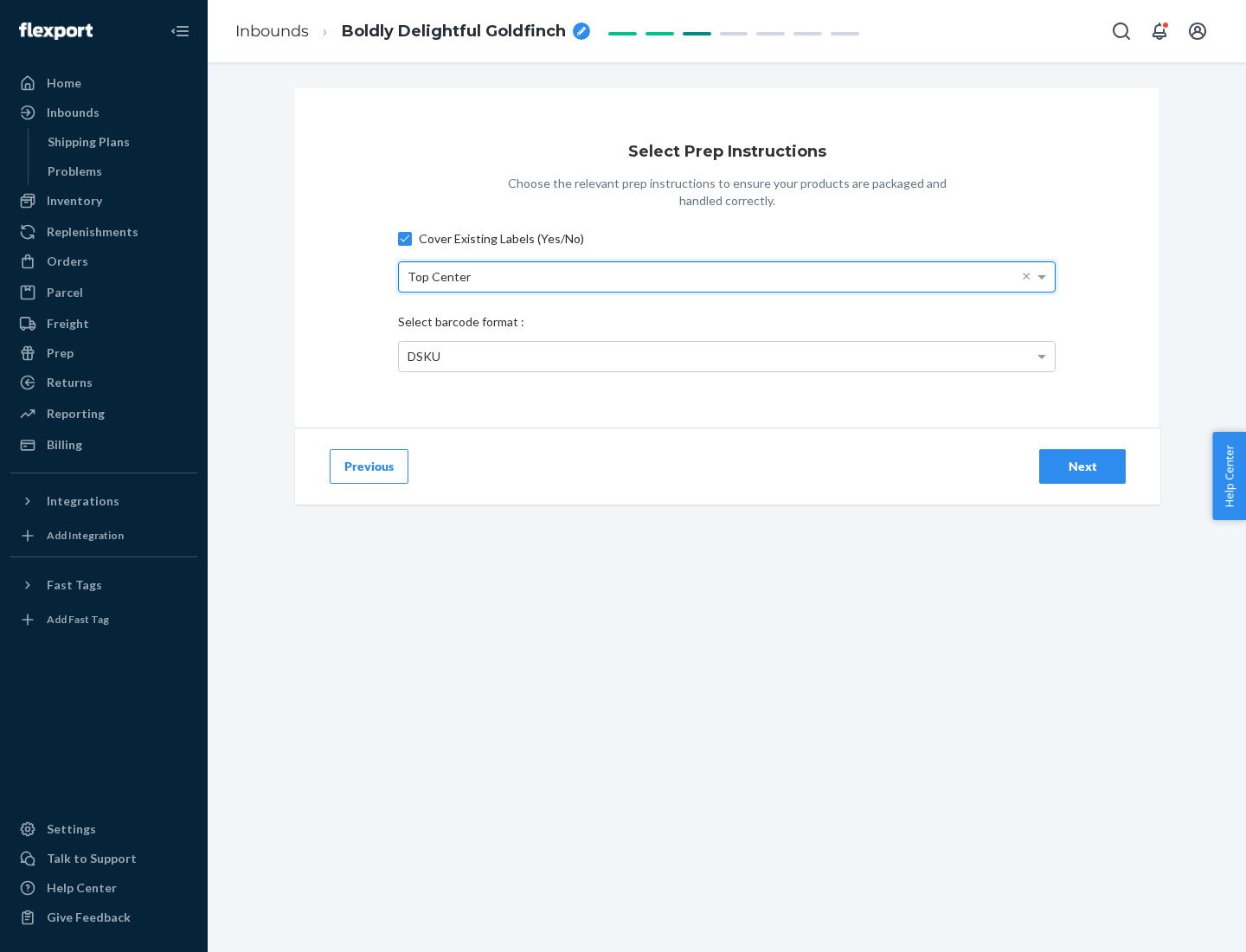
click at [727, 355] on div "DSKU" at bounding box center [726, 356] width 656 height 29
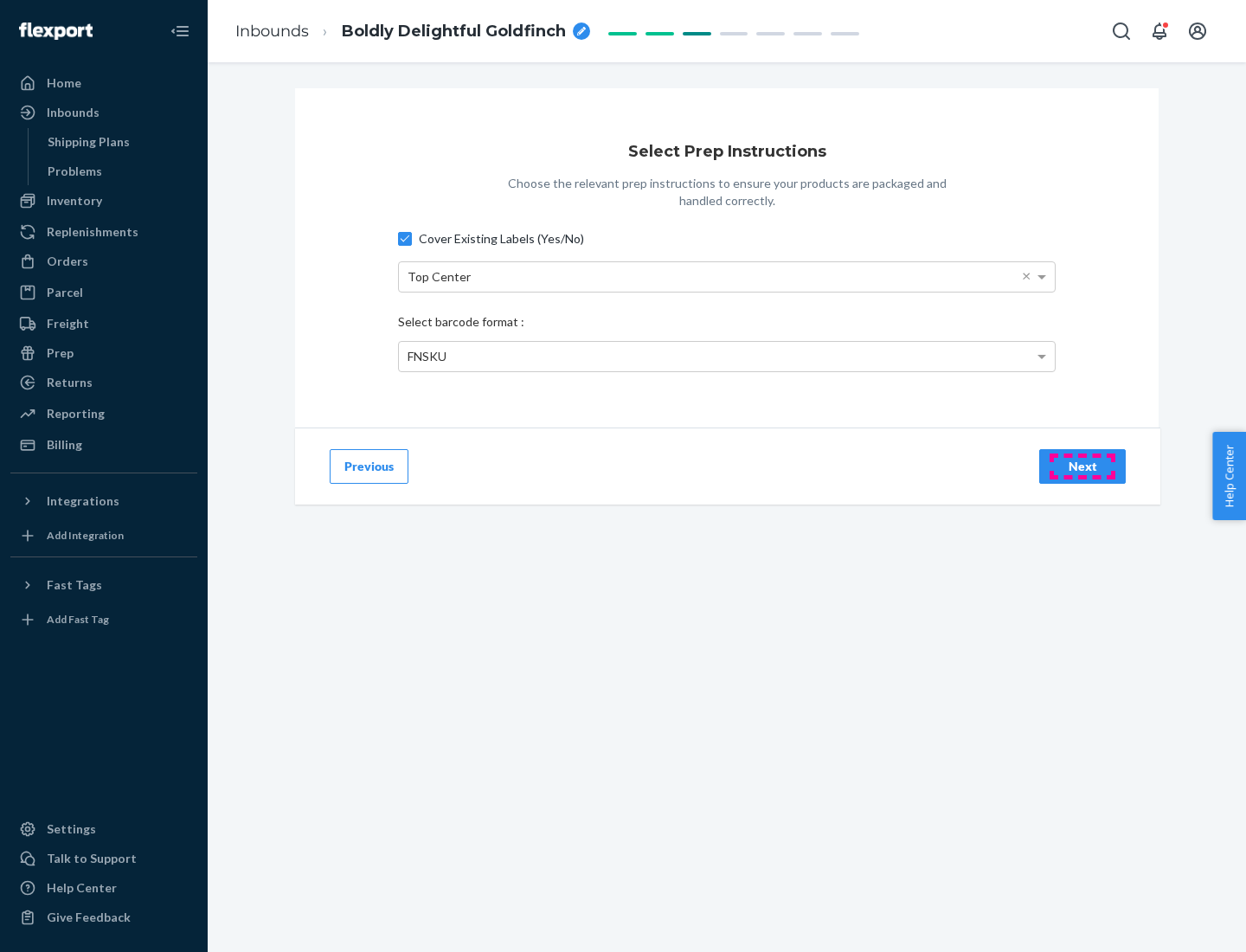
click at [1082, 465] on div "Next" at bounding box center [1082, 466] width 57 height 17
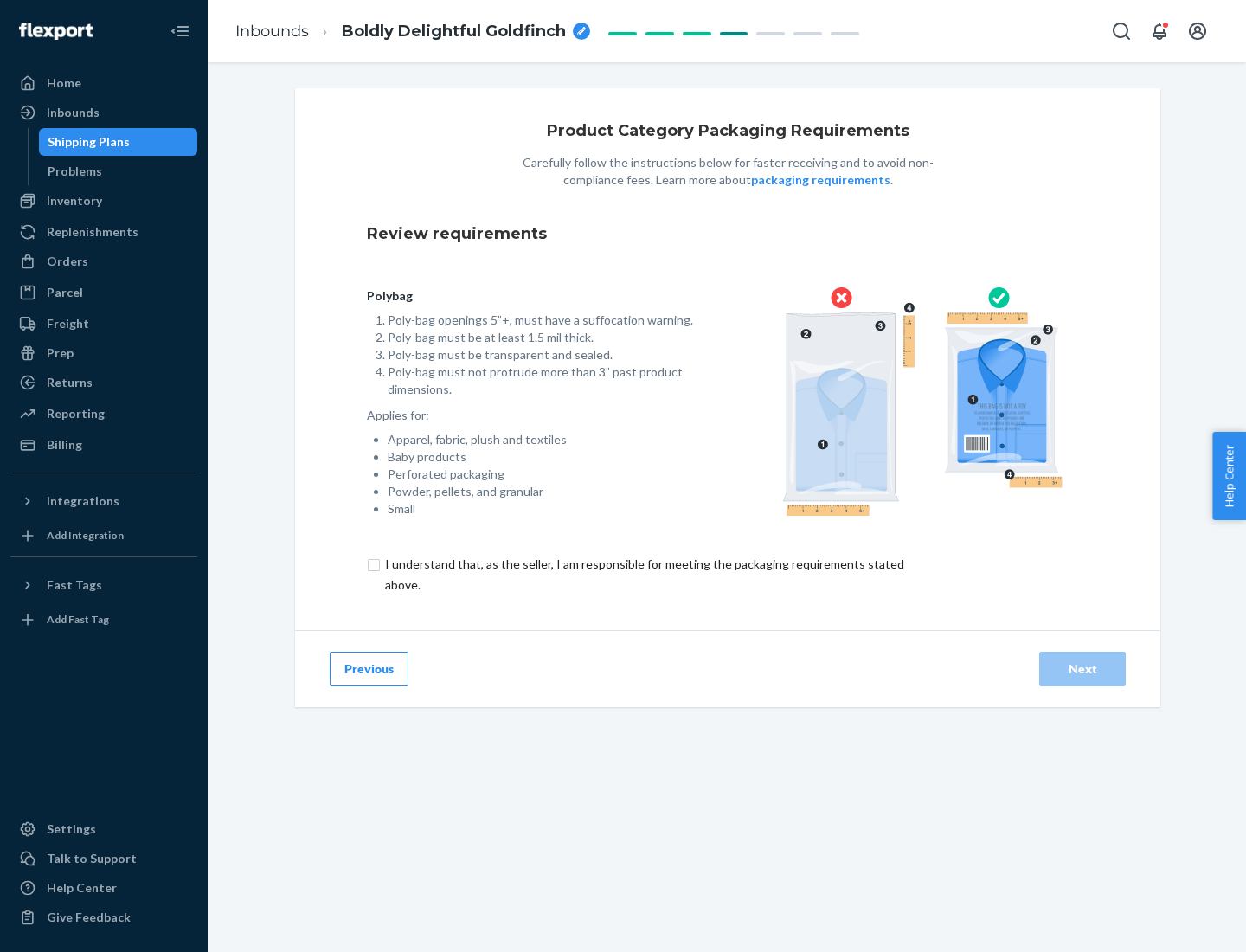
click at [643, 573] on input "checkbox" at bounding box center [654, 574] width 575 height 42
checkbox input "true"
click at [1082, 668] on div "Next" at bounding box center [1082, 669] width 57 height 17
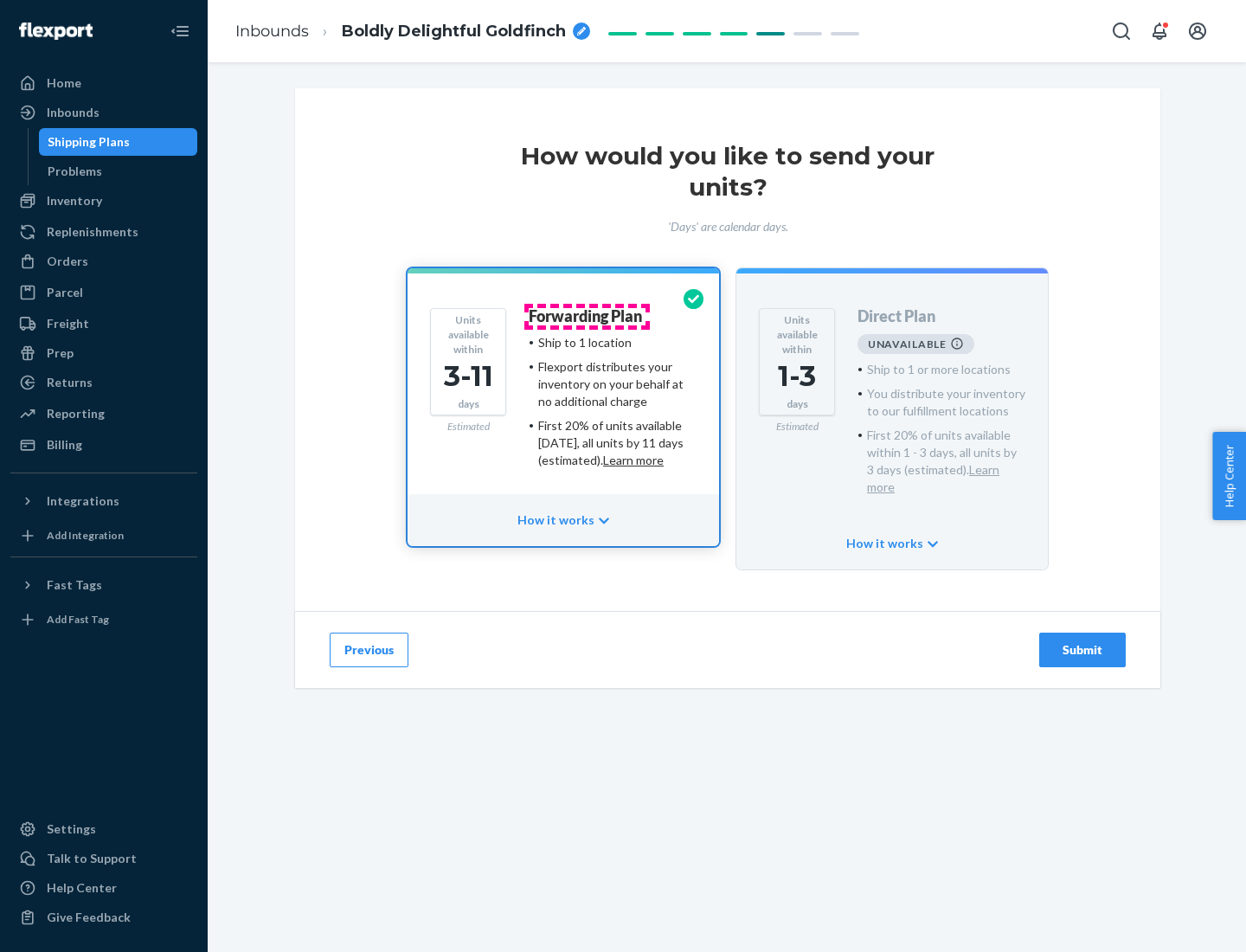
click at [587, 316] on h4 "Forwarding Plan" at bounding box center [585, 317] width 114 height 17
click at [1082, 641] on div "Submit" at bounding box center [1082, 650] width 57 height 17
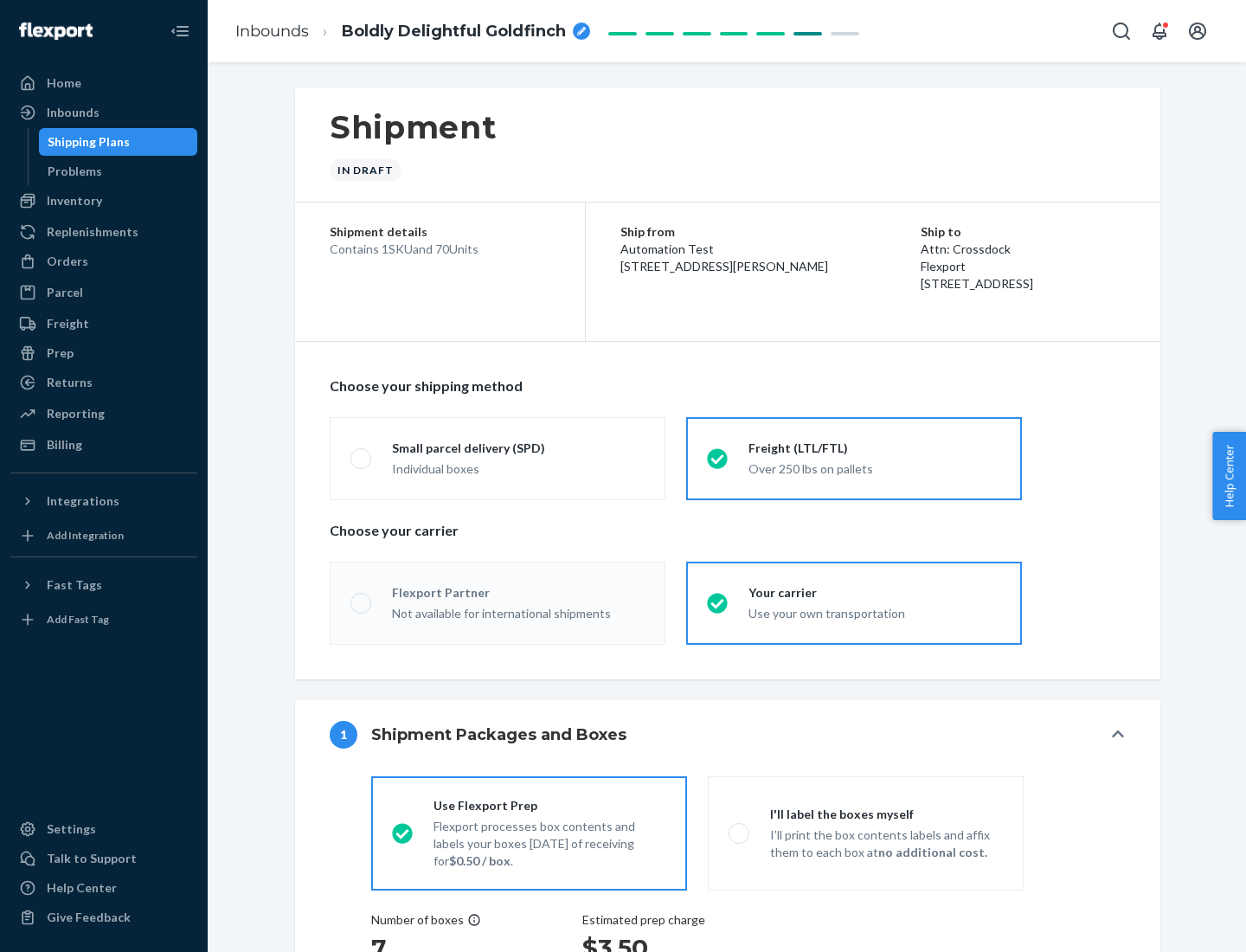
radio input "true"
radio input "false"
radio input "true"
radio input "false"
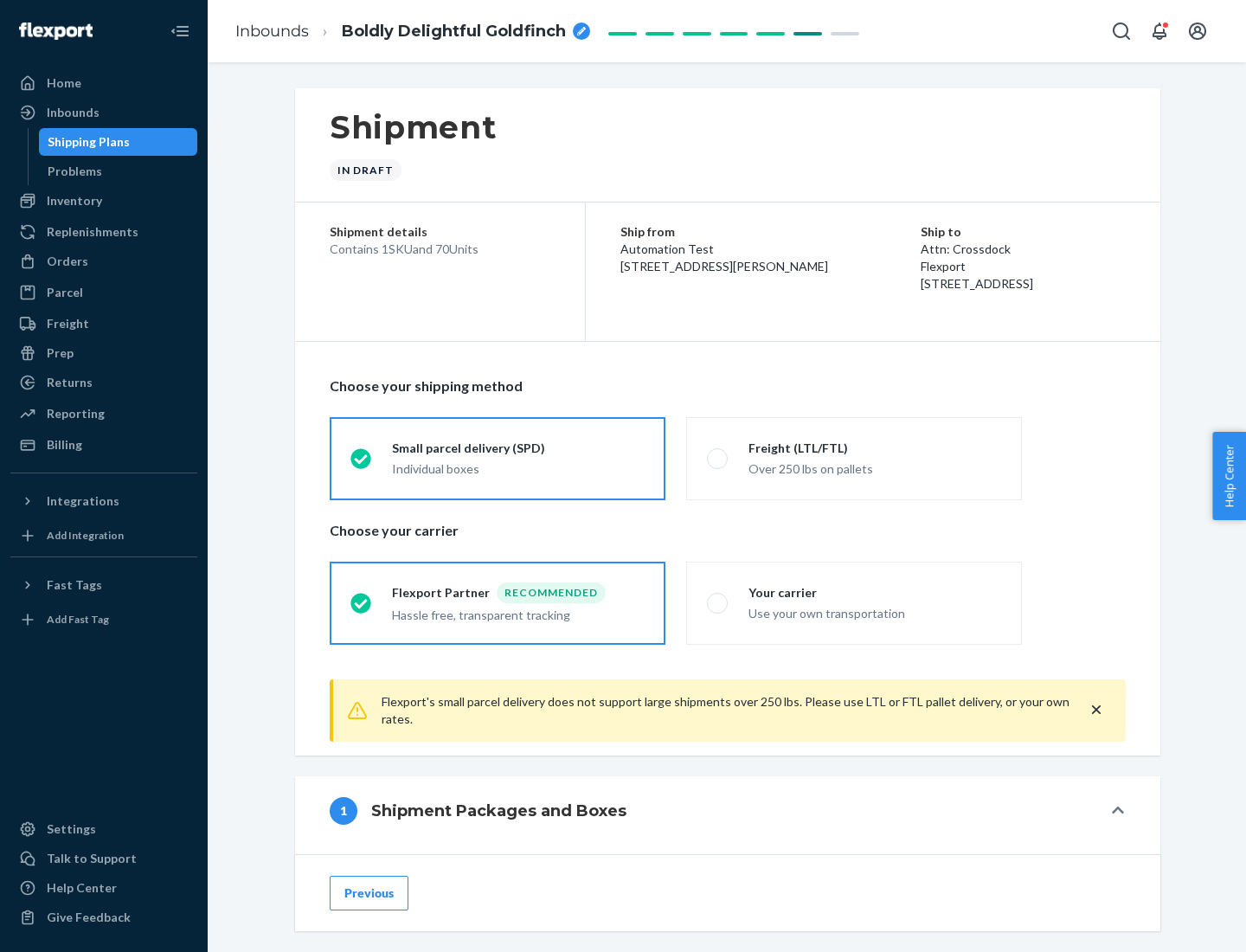
click at [854, 457] on div "Over 250 lbs on pallets" at bounding box center [875, 467] width 253 height 21
click at [718, 457] on input "Freight (LTL/FTL) Over 250 lbs on pallets" at bounding box center [712, 457] width 11 height 11
radio input "true"
radio input "false"
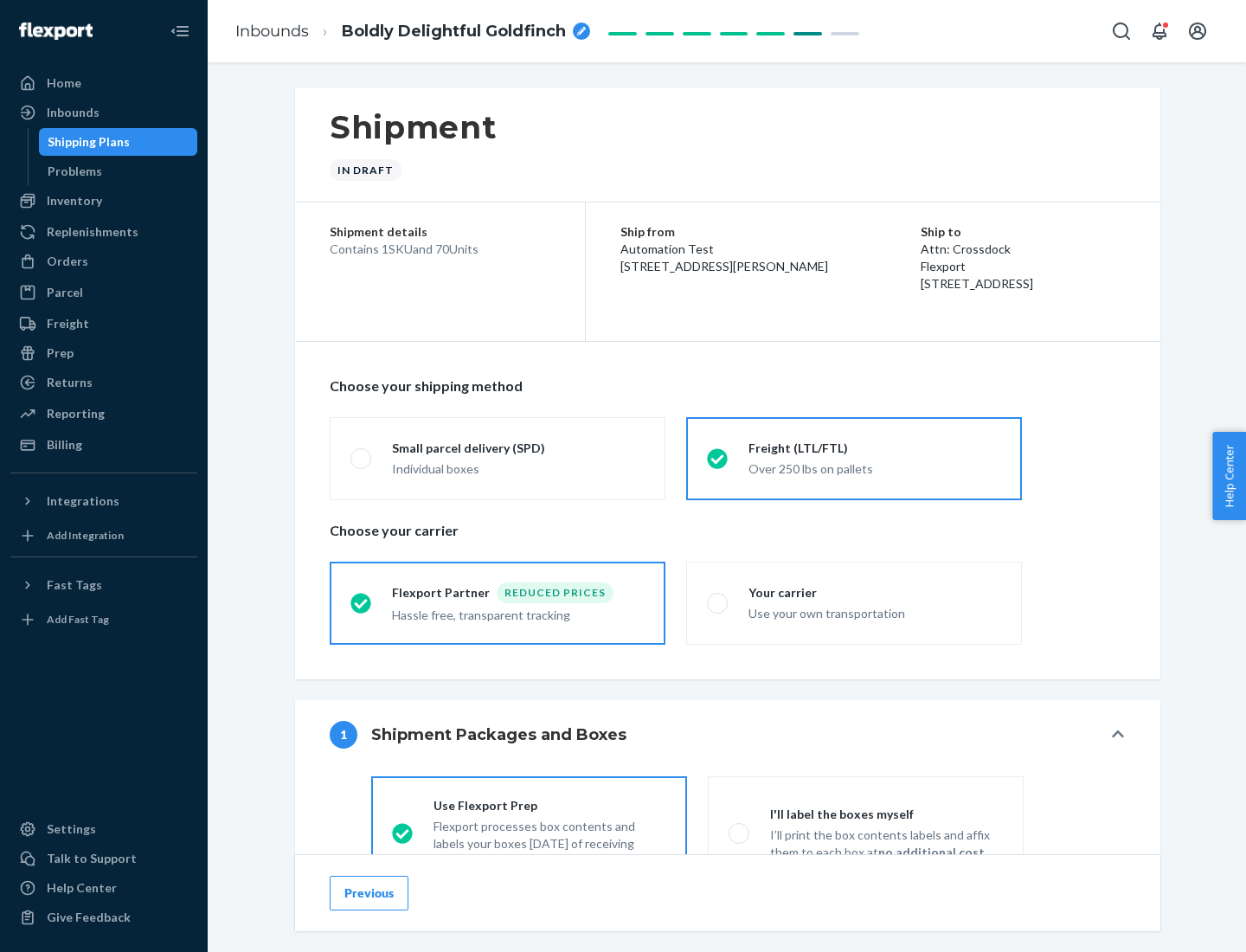
scroll to position [96, 0]
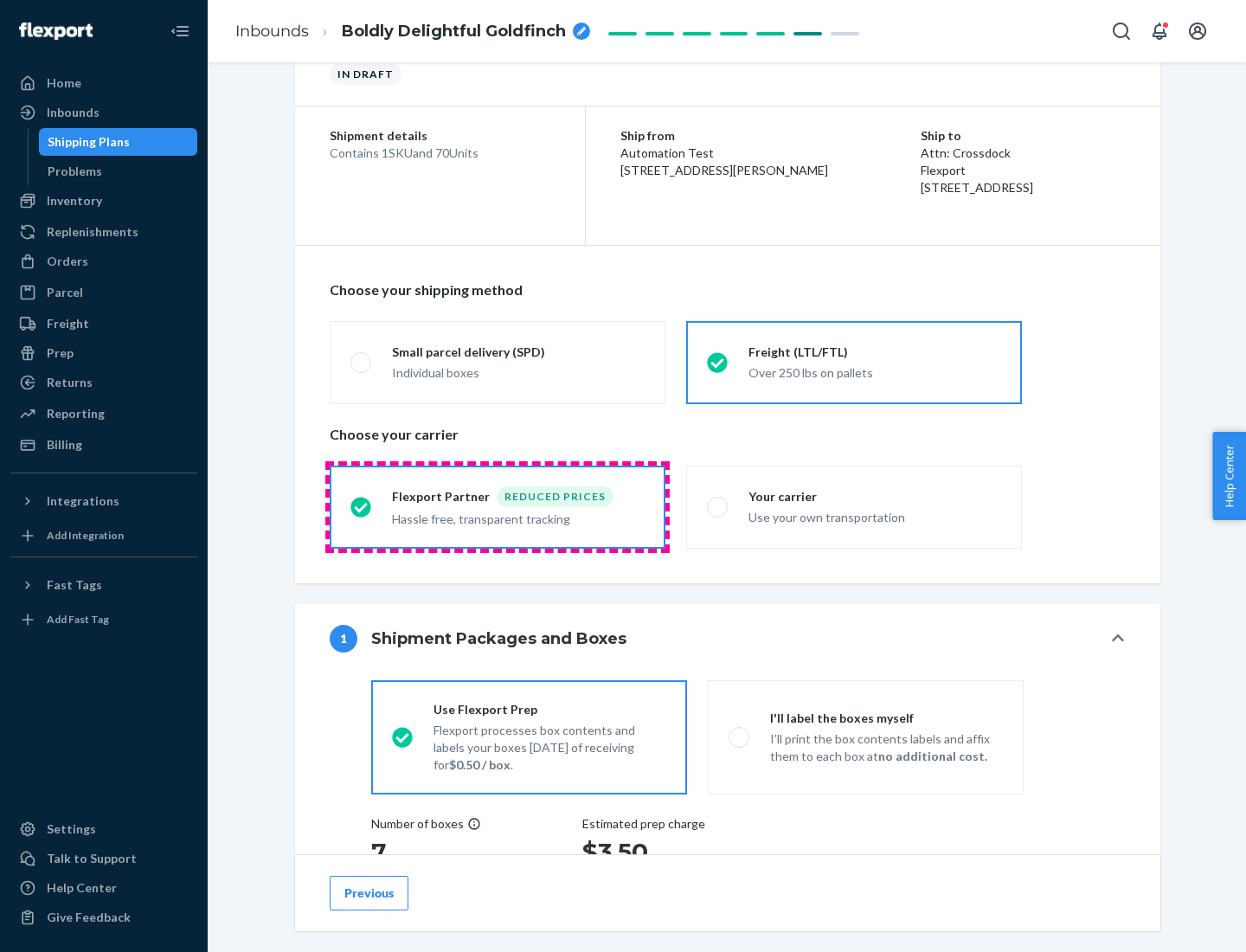
click at [497, 507] on div "Hassle free, transparent tracking" at bounding box center [518, 517] width 253 height 21
click at [361, 506] on input "Flexport Partner Reduced prices Hassle free, transparent tracking" at bounding box center [355, 506] width 11 height 11
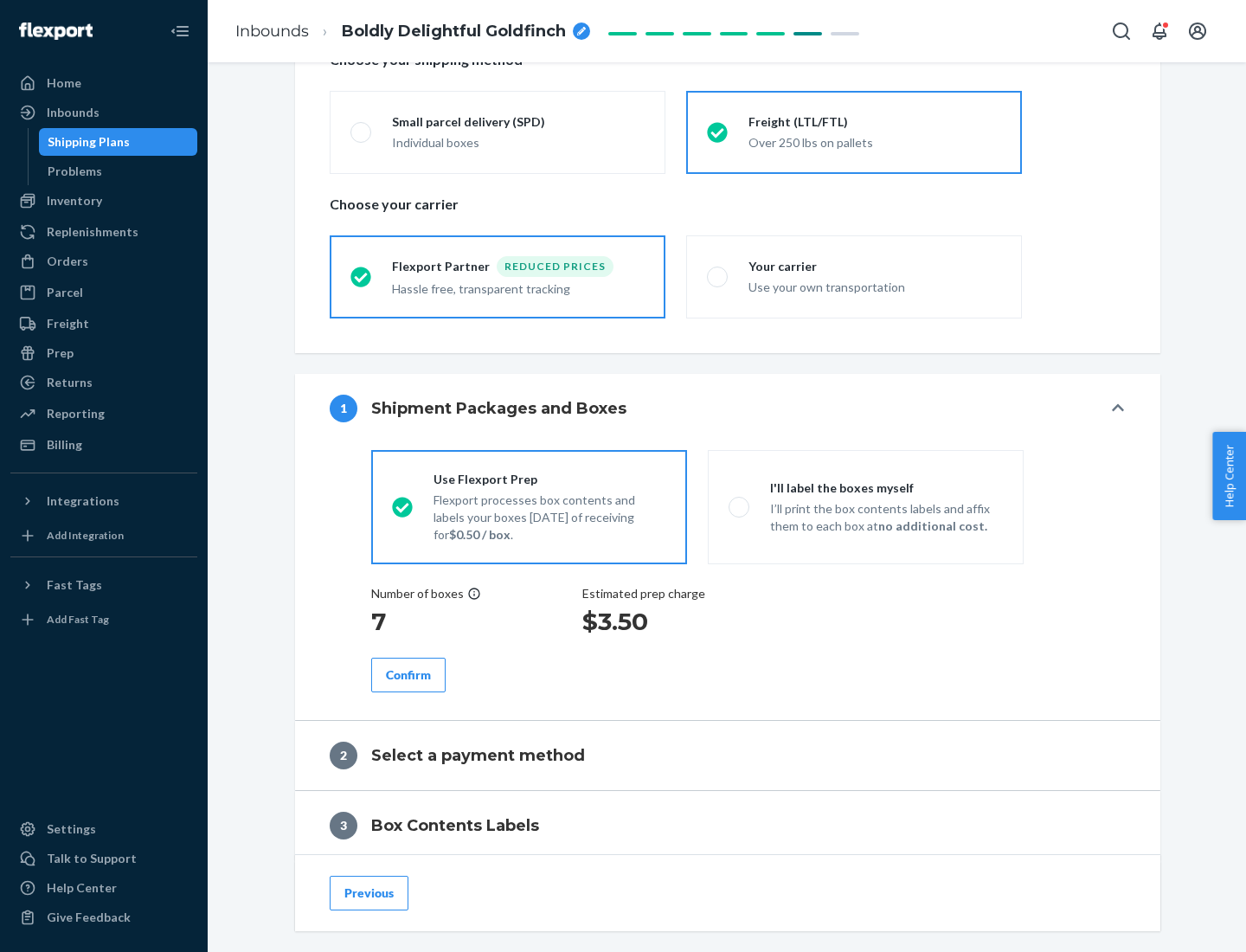
click at [866, 506] on p "I’ll print the box contents labels and affix them to each box at no additional …" at bounding box center [886, 517] width 233 height 35
click at [740, 506] on input "I'll label the boxes myself I’ll print the box contents labels and affix them t…" at bounding box center [734, 506] width 11 height 11
radio input "true"
radio input "false"
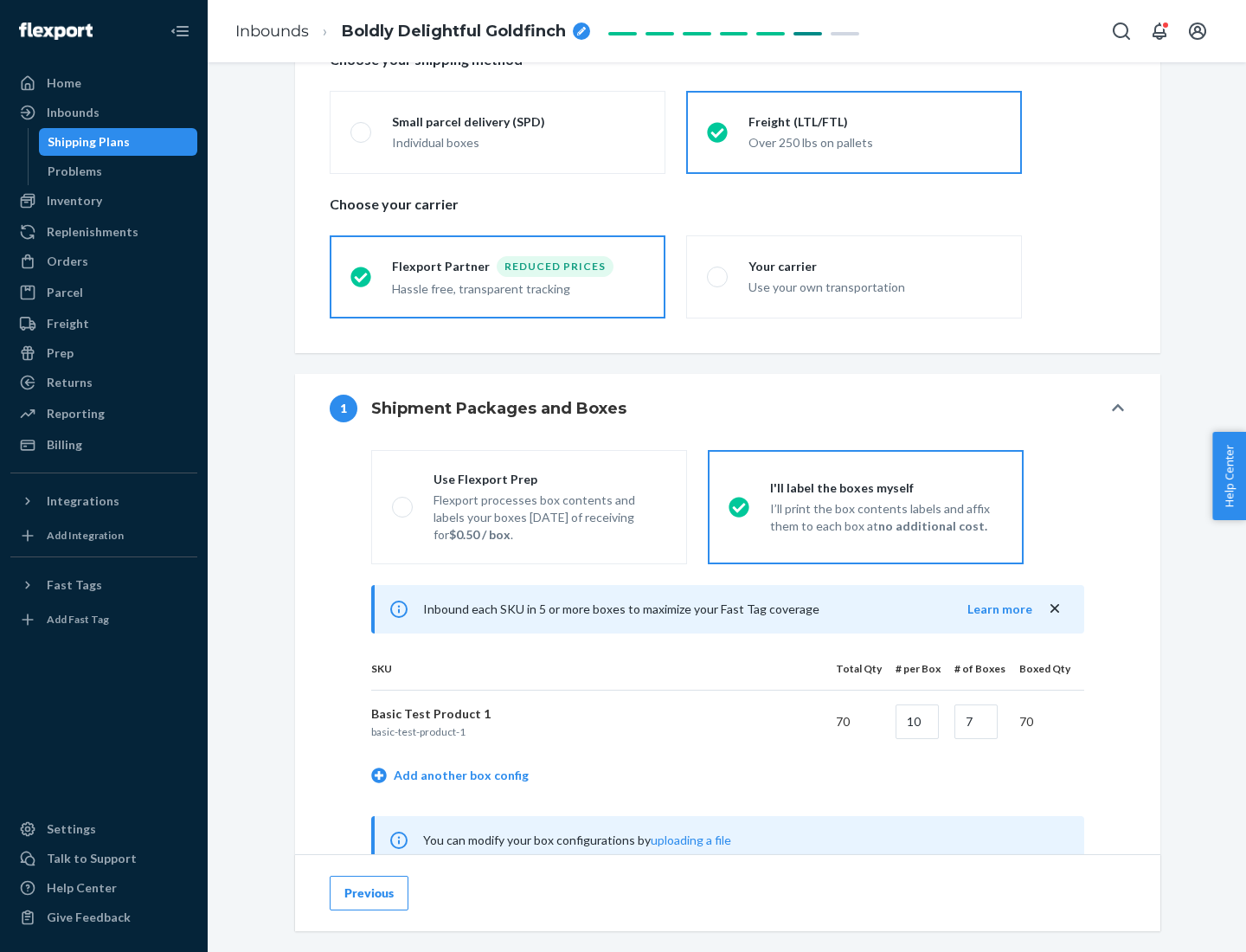
scroll to position [541, 0]
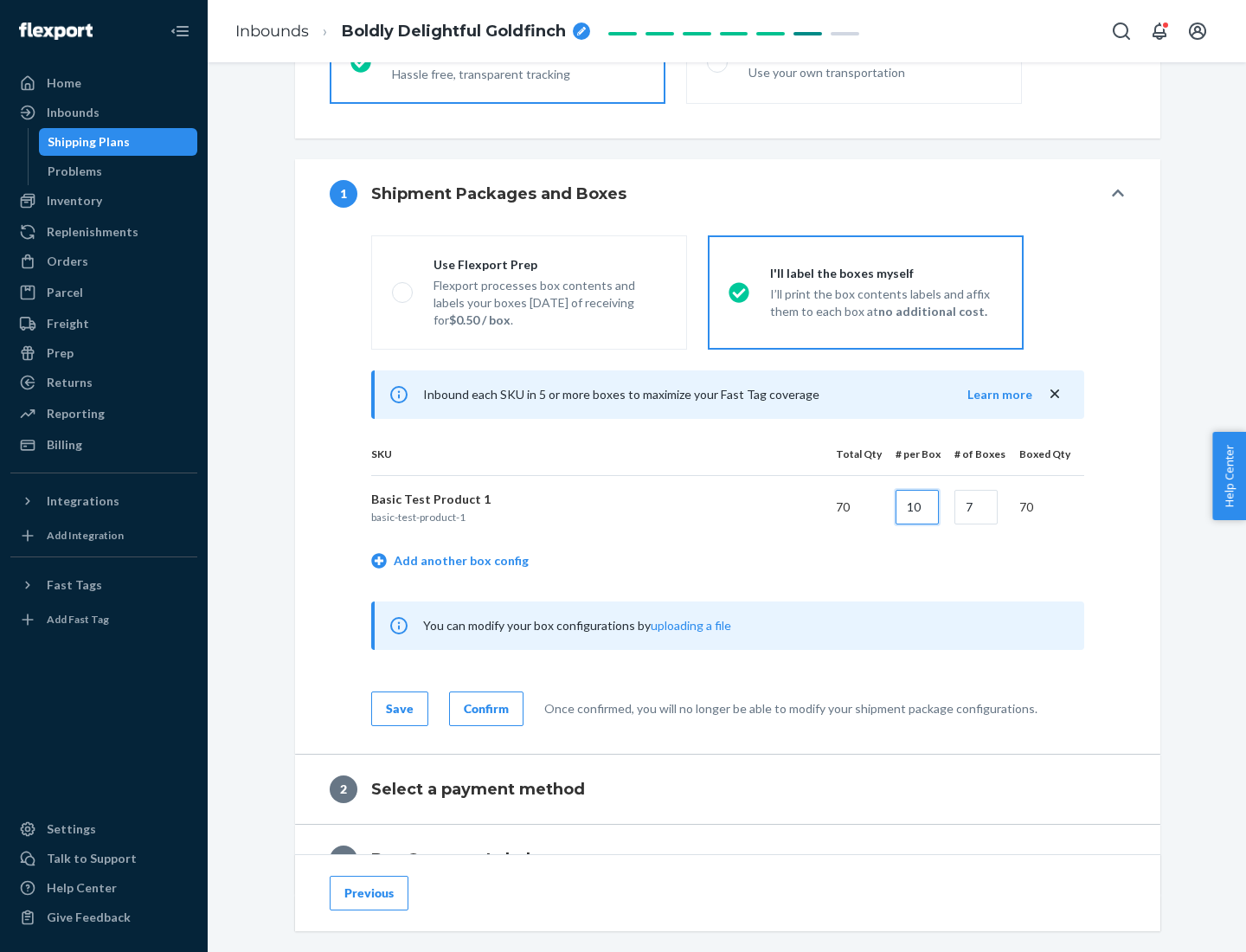
type input "10"
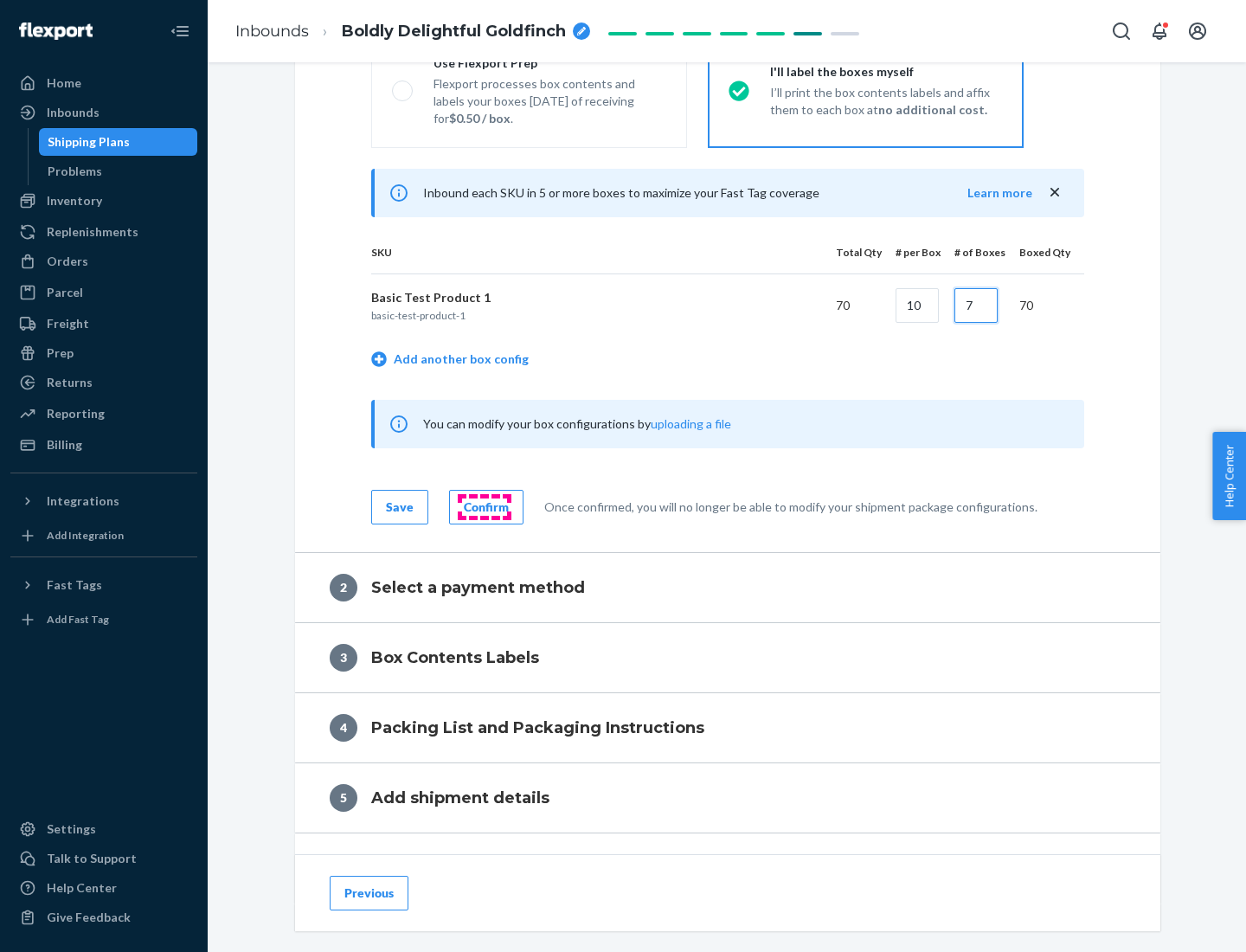
type input "7"
click at [483, 506] on div "Confirm" at bounding box center [486, 507] width 45 height 17
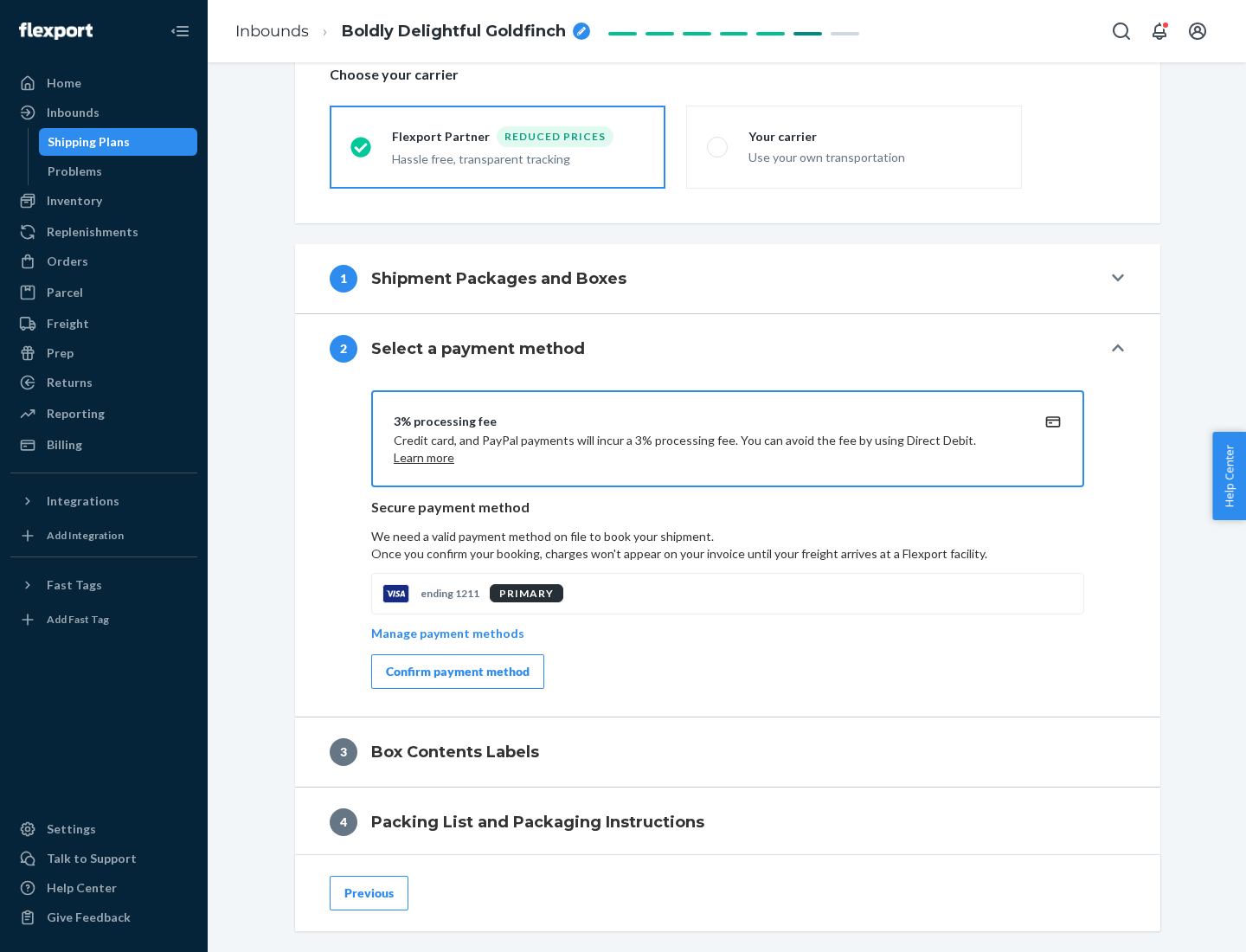
scroll to position [620, 0]
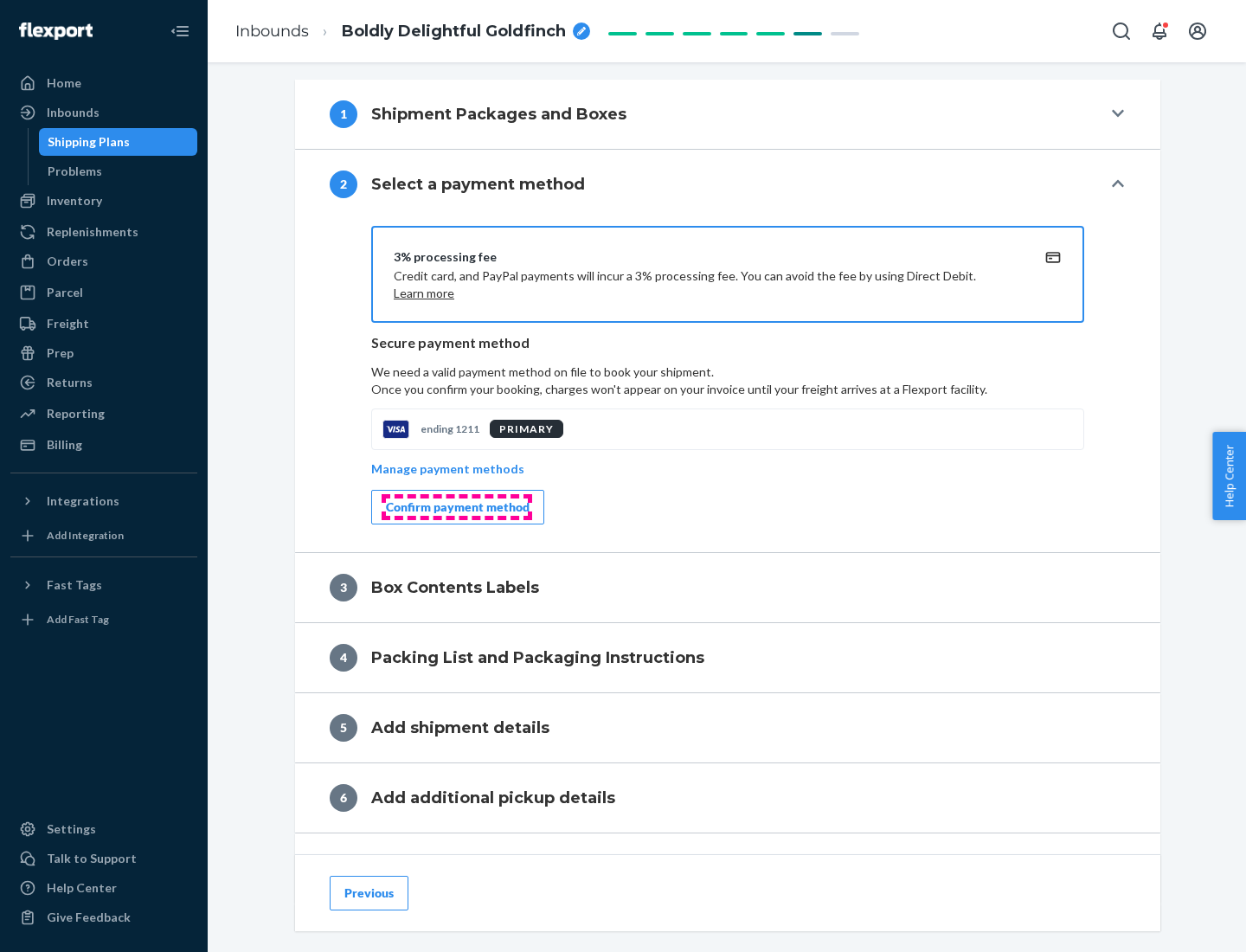
click at [456, 507] on div "Confirm payment method" at bounding box center [458, 507] width 144 height 17
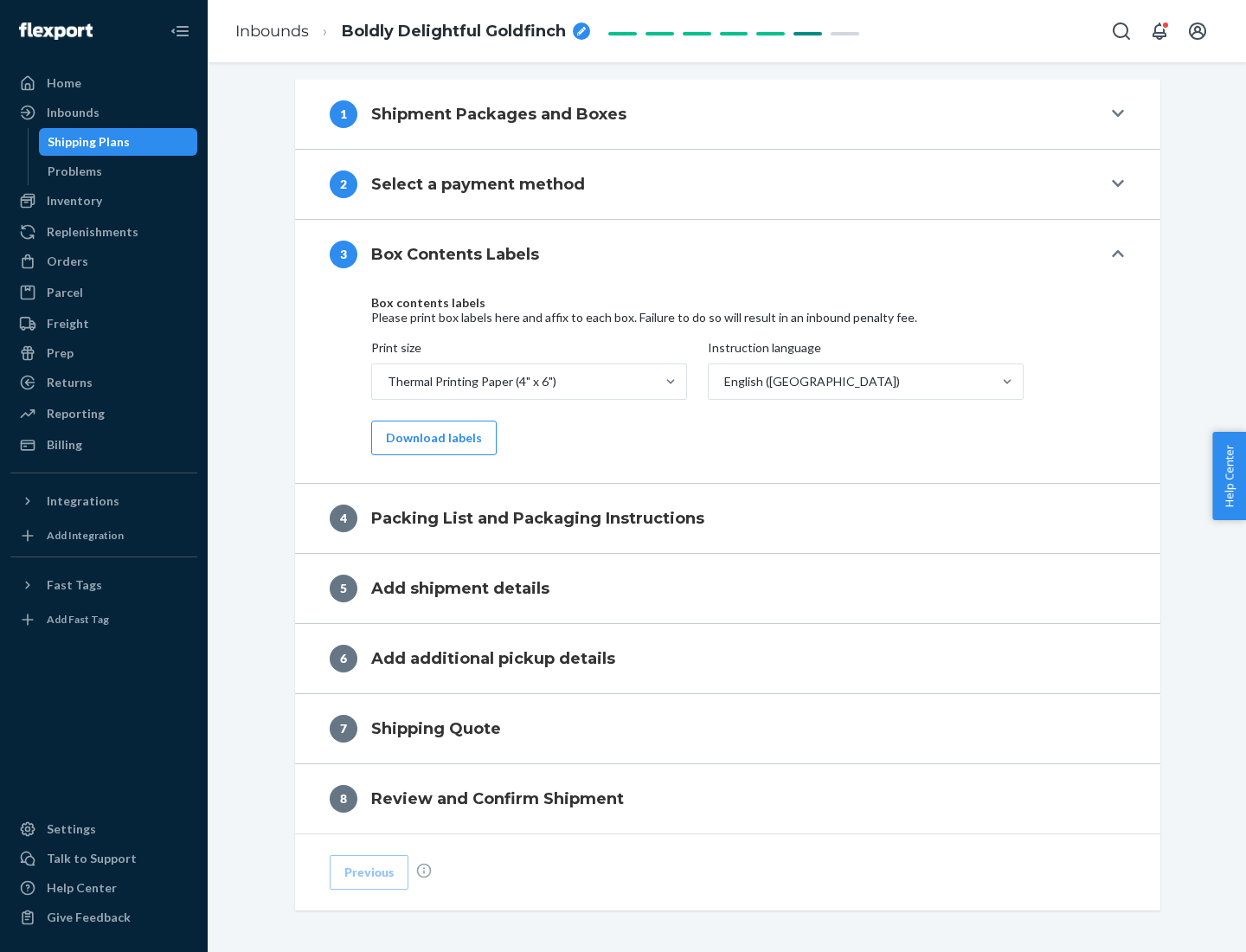
scroll to position [551, 0]
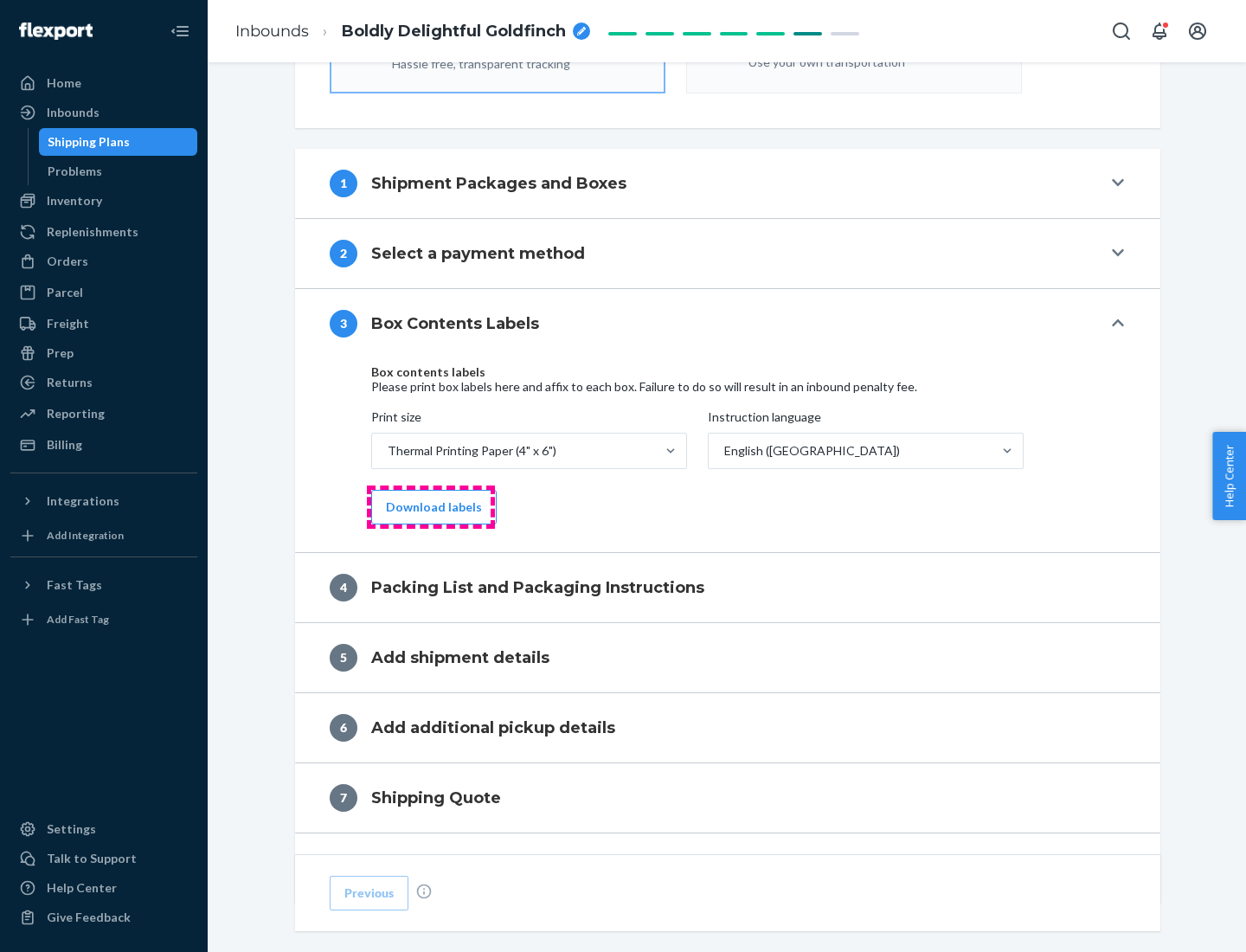
click at [430, 507] on button "Download labels" at bounding box center [433, 507] width 126 height 35
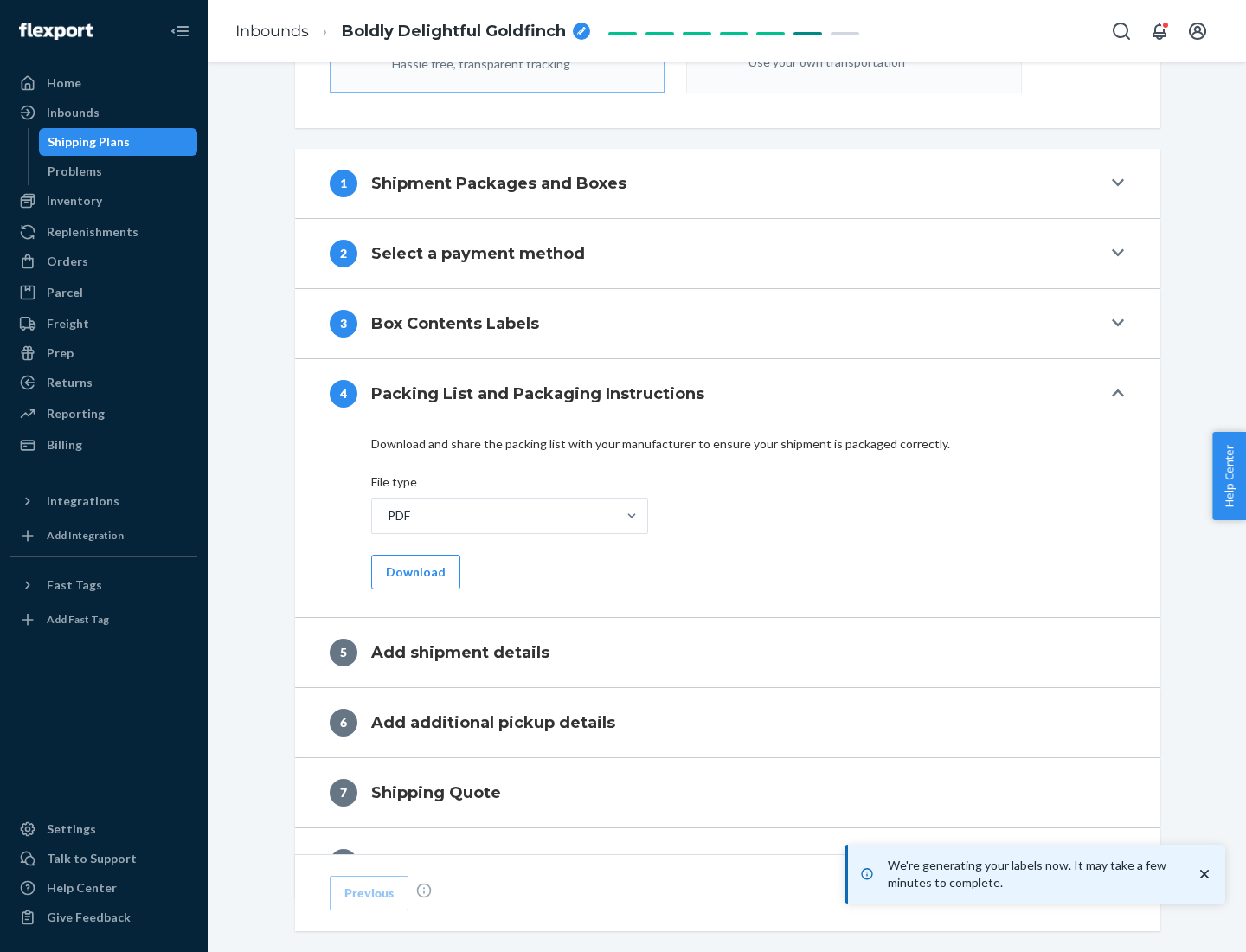
scroll to position [616, 0]
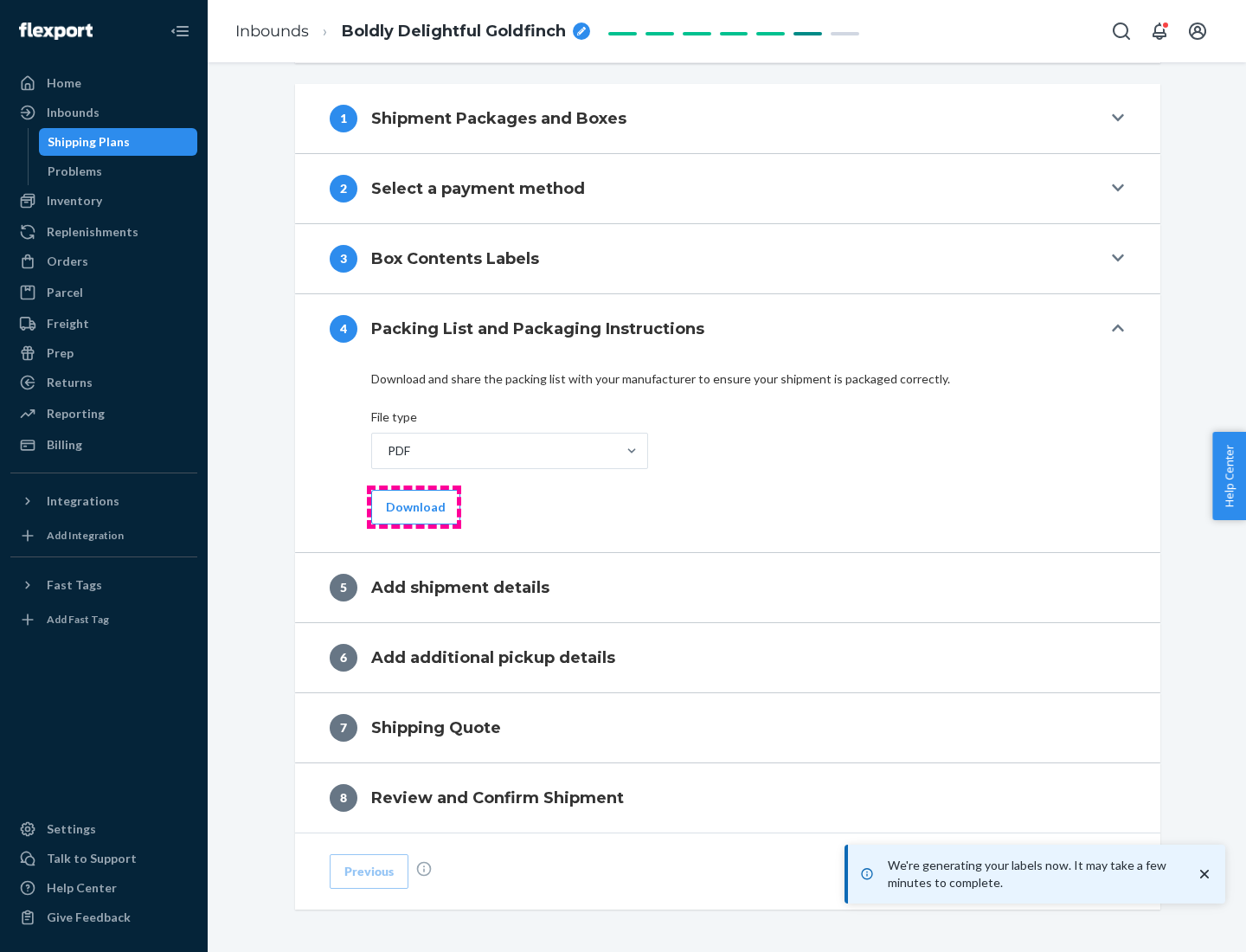
click at [413, 506] on button "Download" at bounding box center [415, 507] width 89 height 35
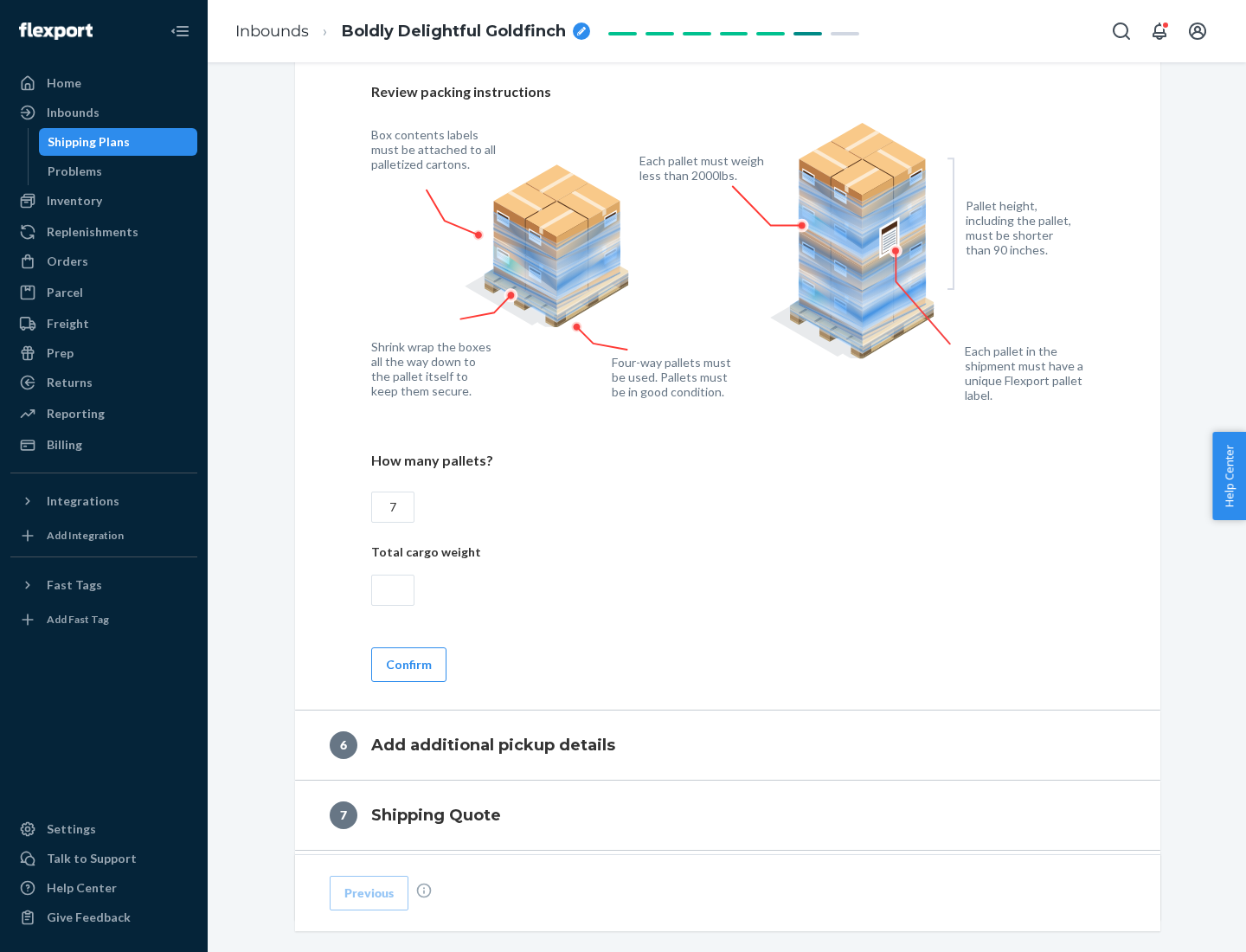
scroll to position [1193, 0]
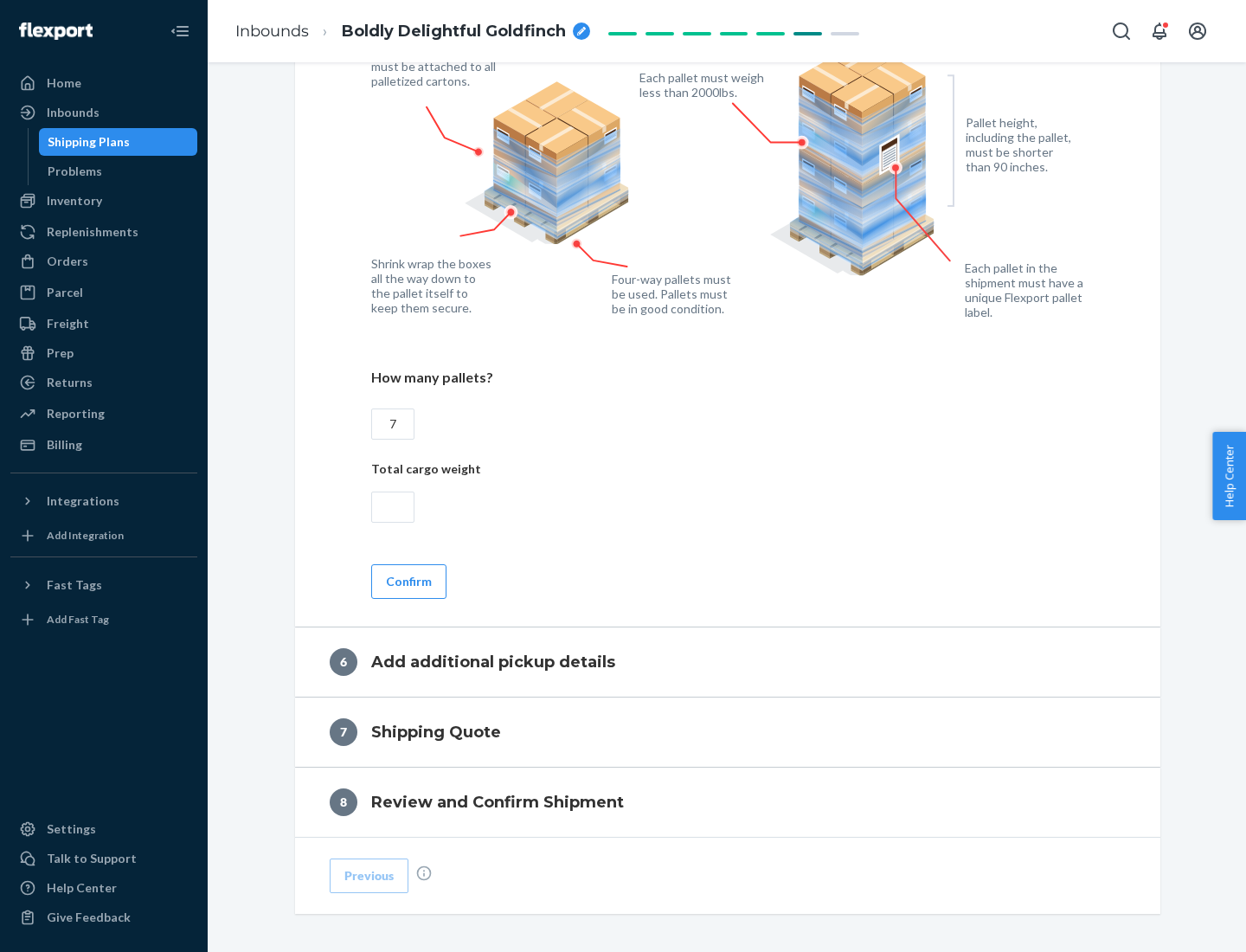
type input "7"
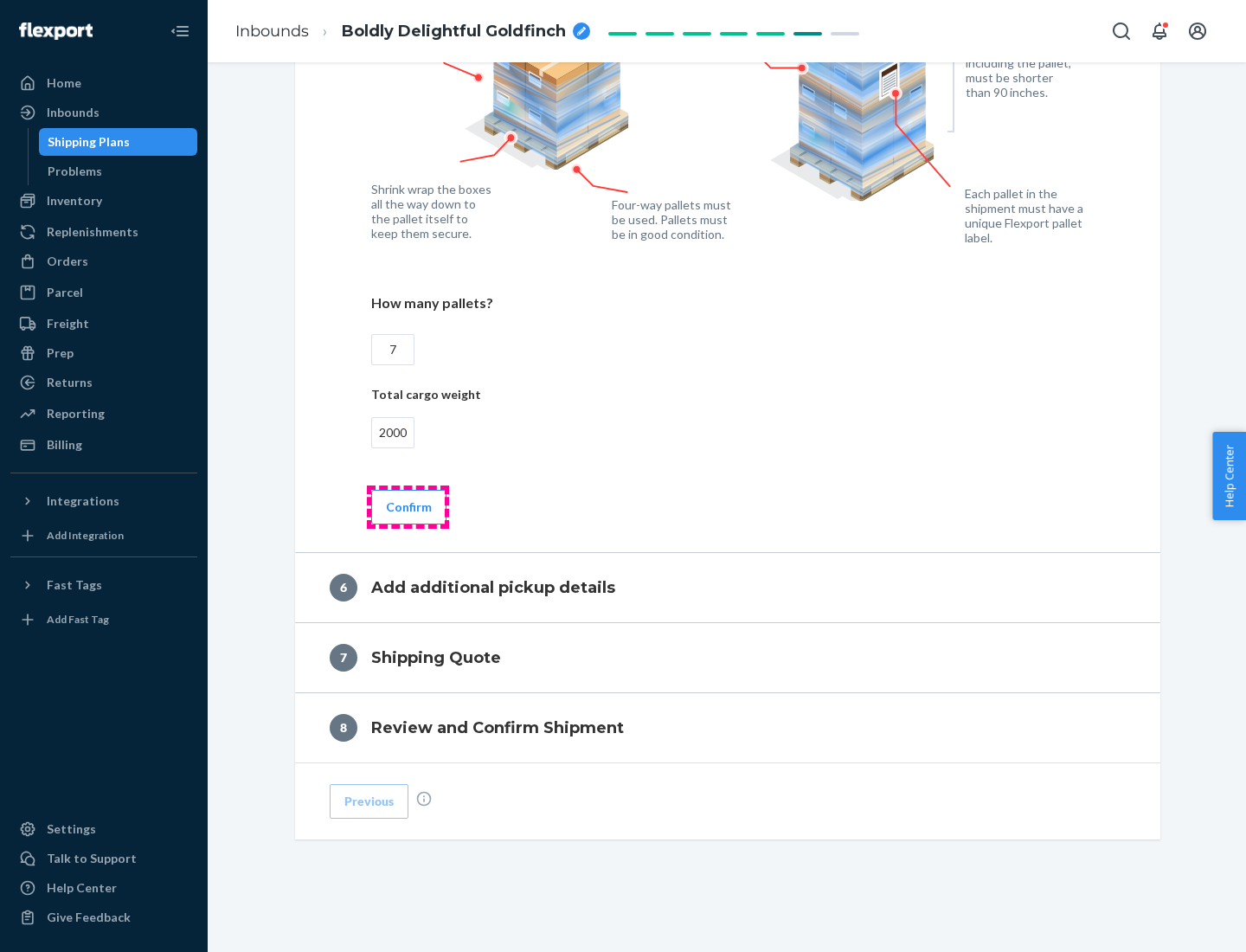
type input "2000"
click at [407, 506] on button "Confirm" at bounding box center [408, 507] width 75 height 35
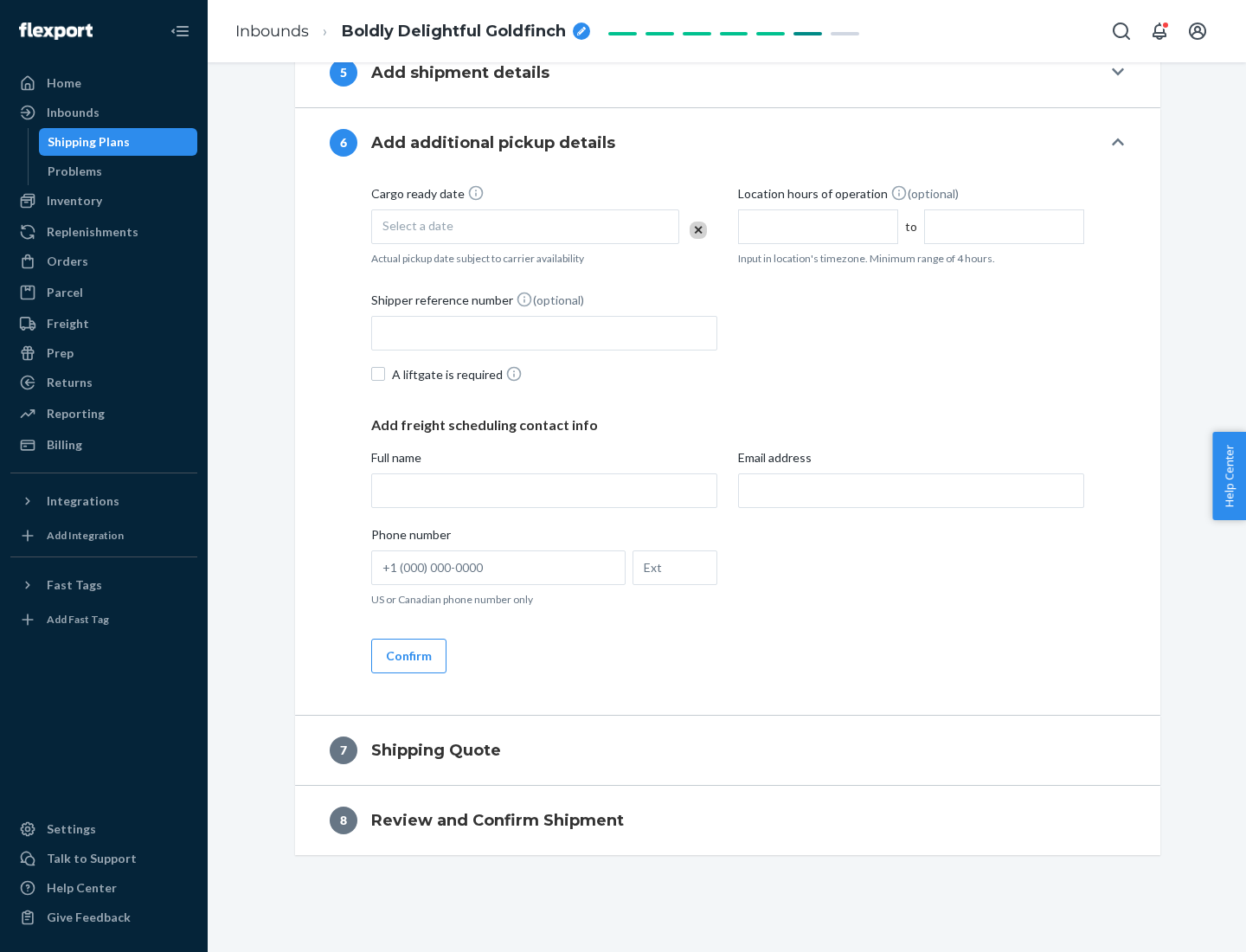
scroll to position [662, 0]
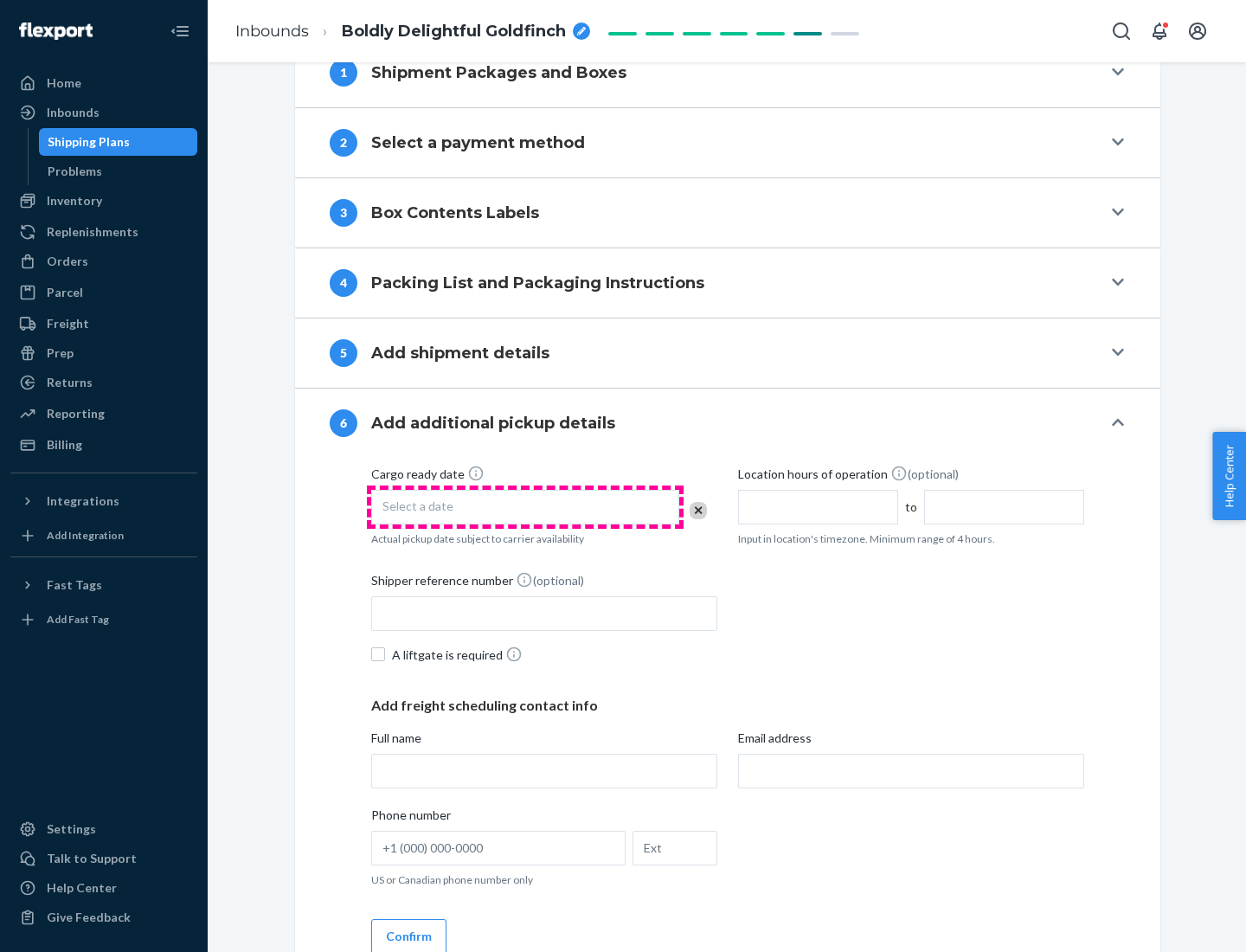
click at [525, 506] on div "Select a date" at bounding box center [525, 507] width 308 height 35
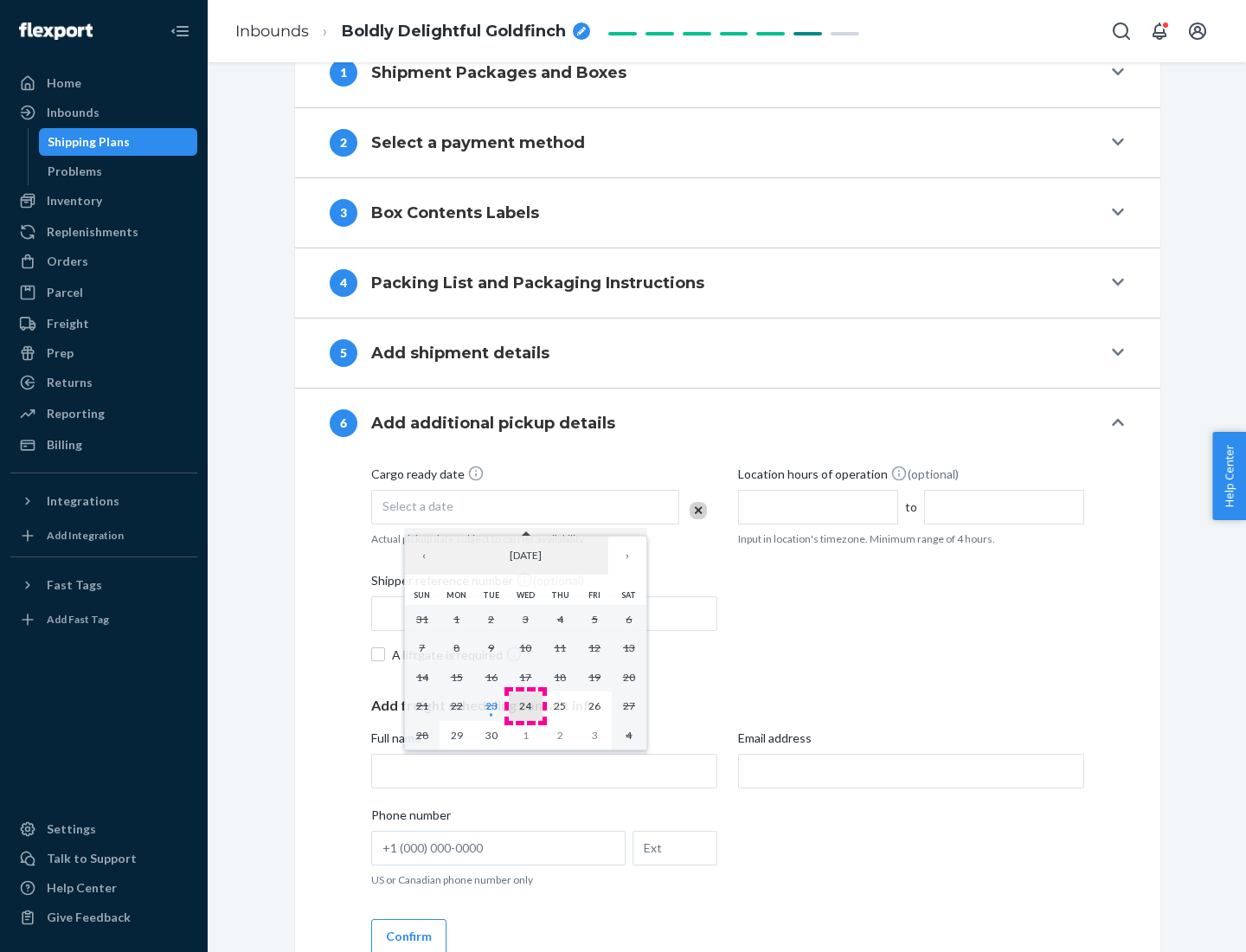
click at [525, 705] on abbr "24" at bounding box center [525, 705] width 12 height 13
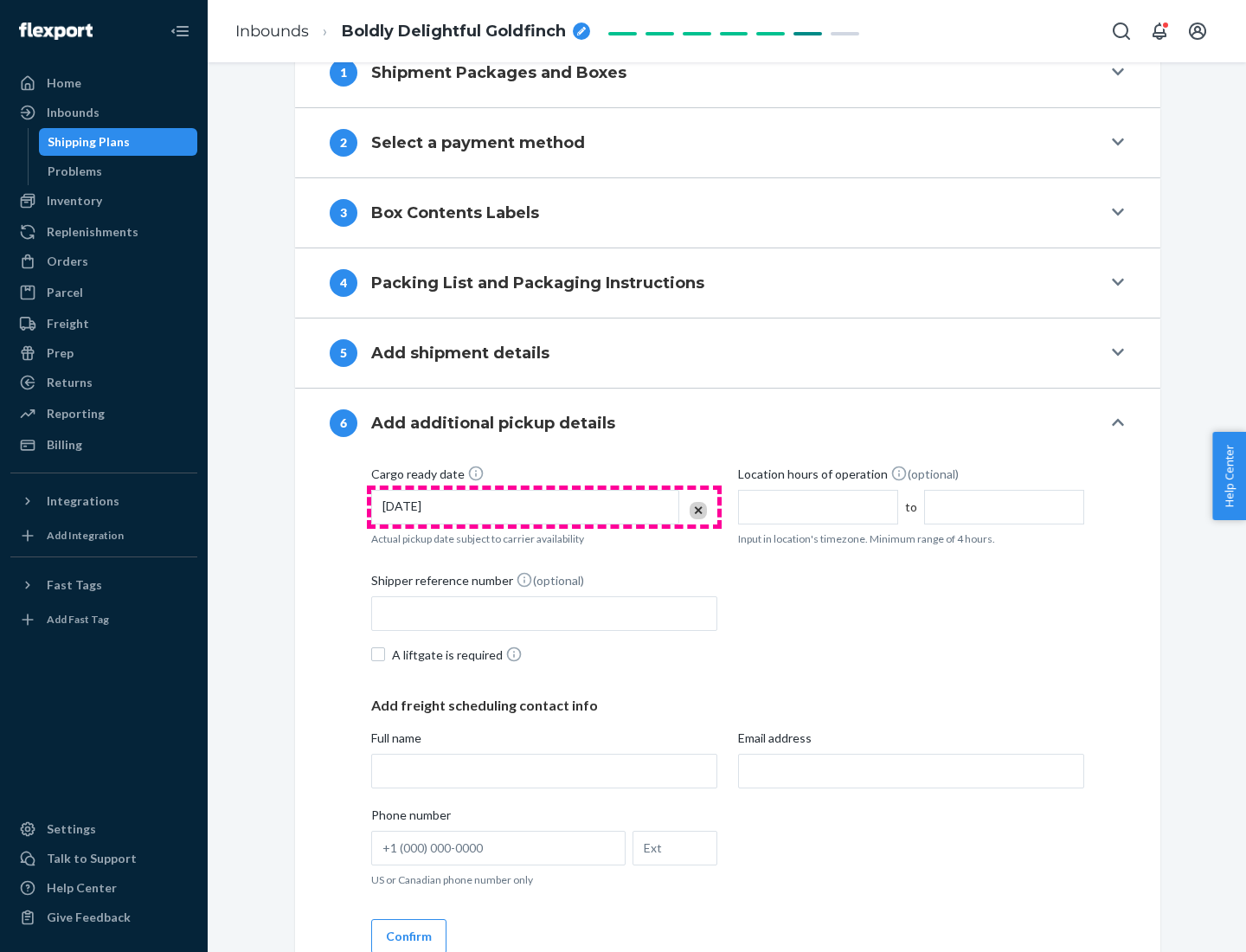
scroll to position [926, 0]
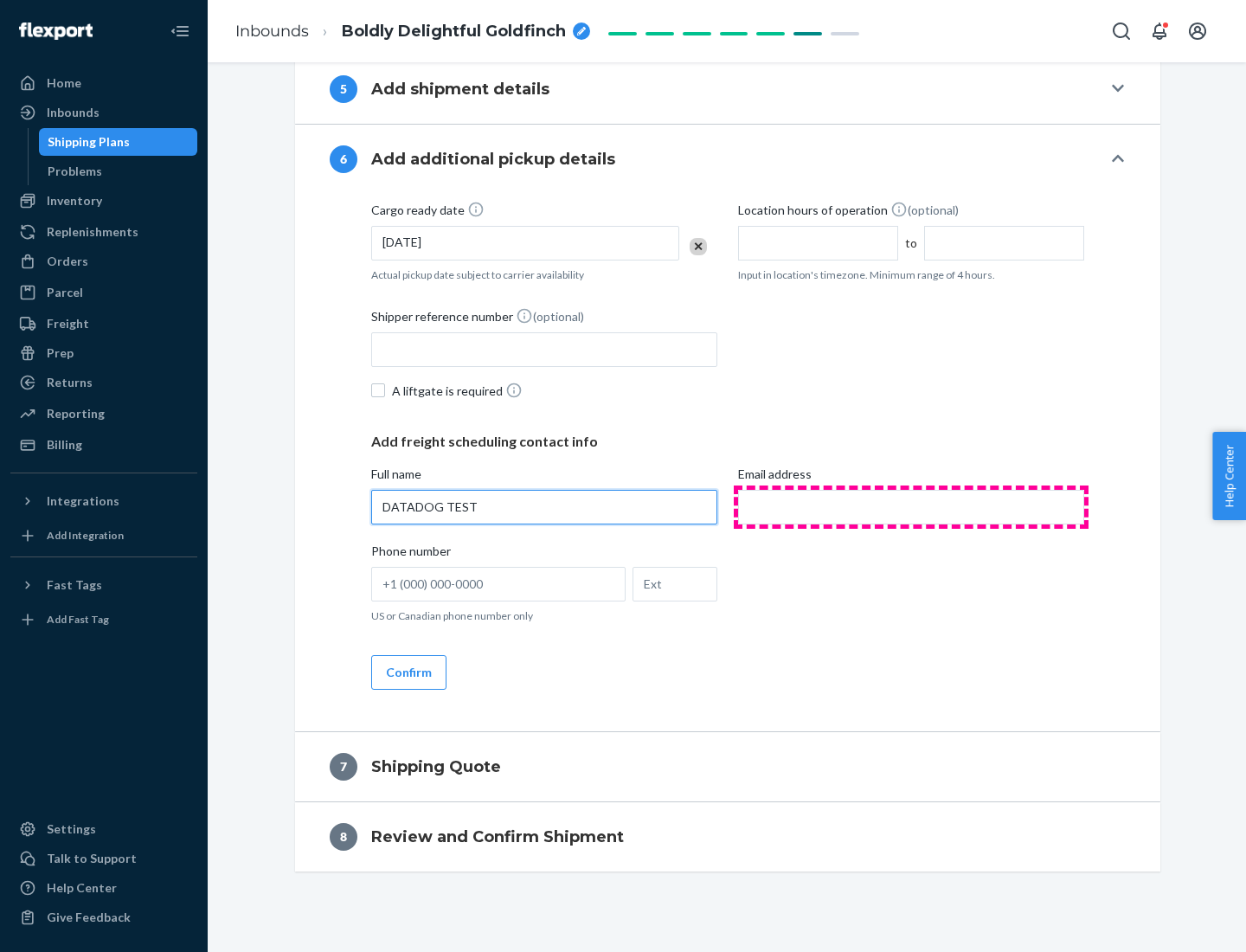
type input "DATADOG TEST"
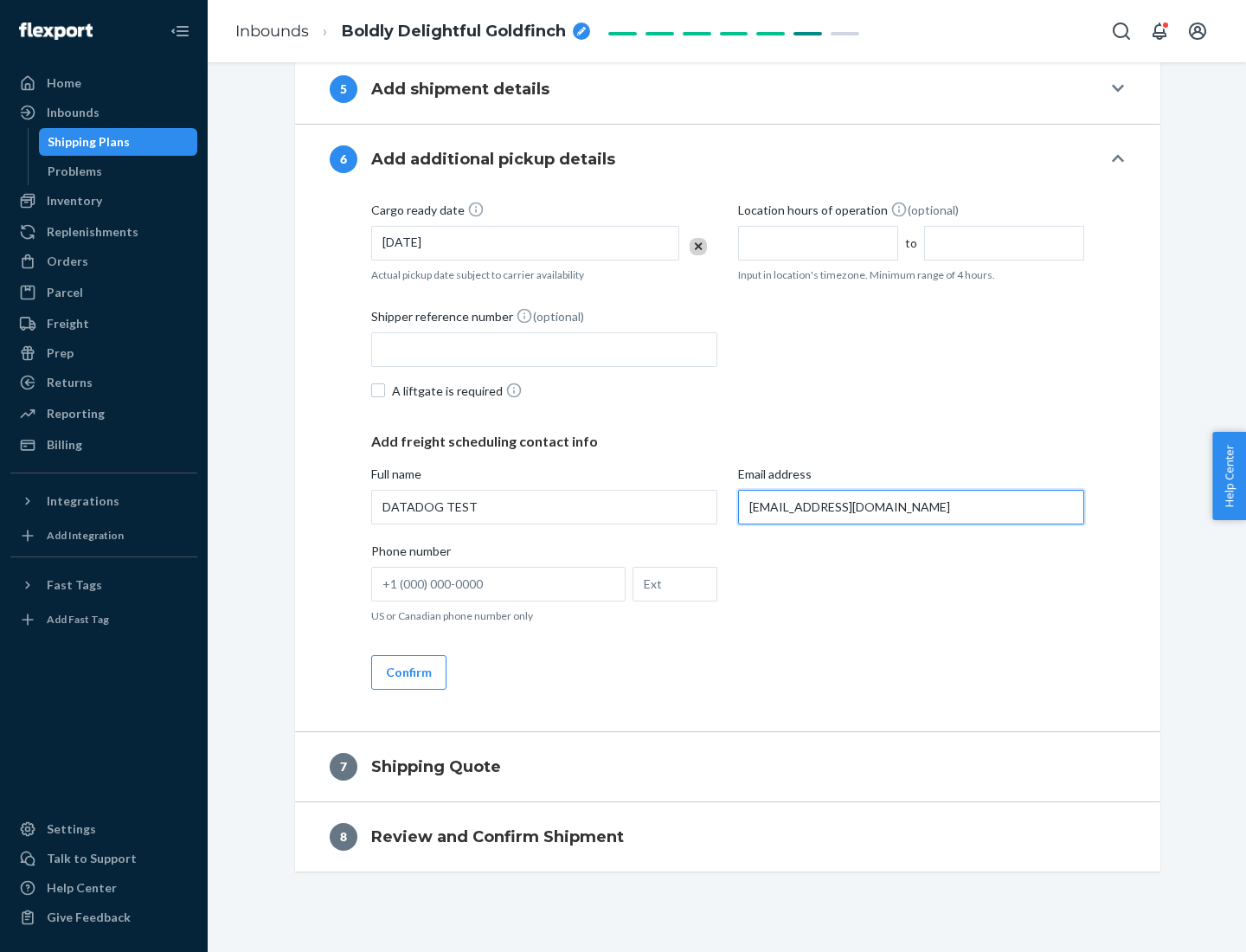
scroll to position [942, 0]
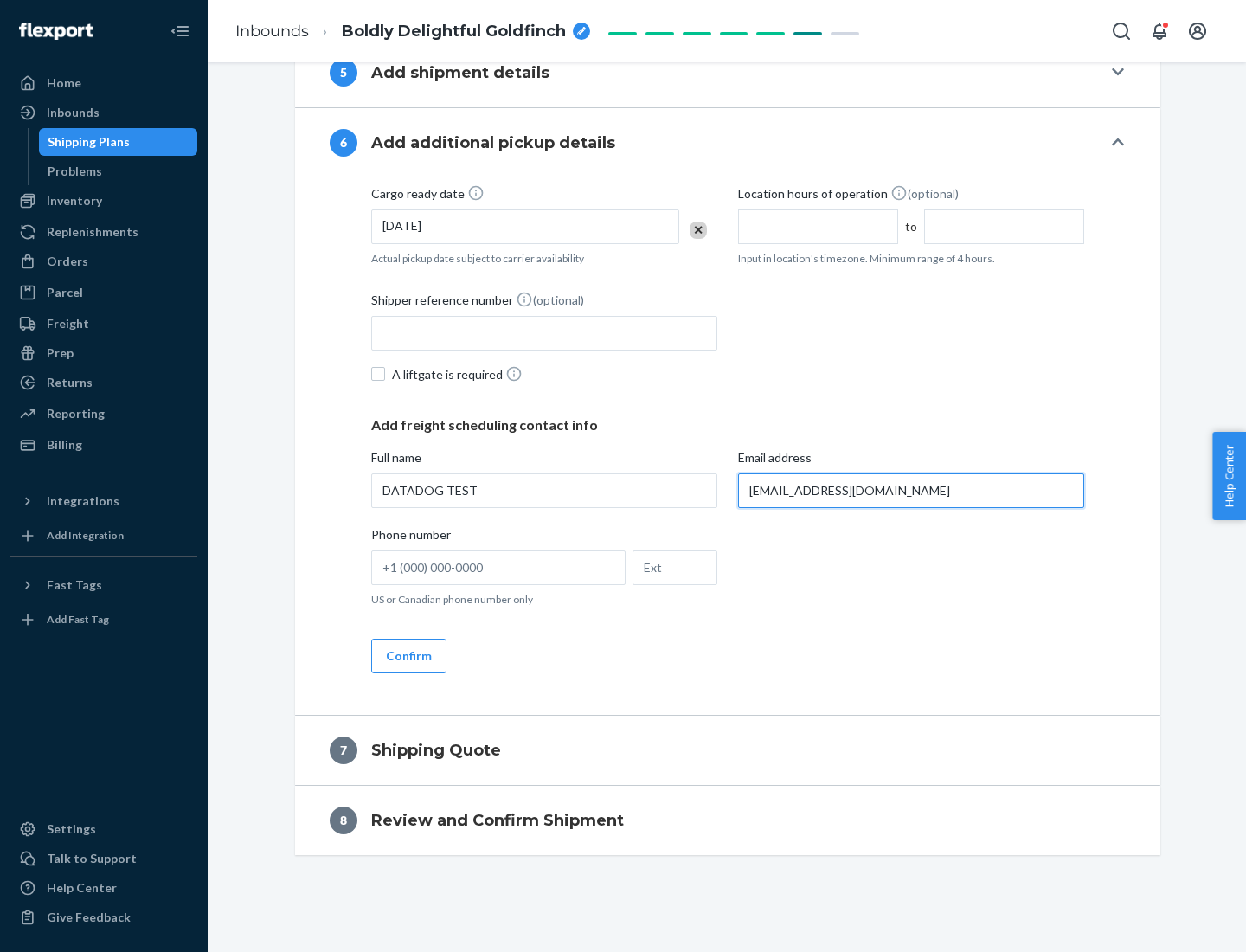
type input "[EMAIL_ADDRESS][DOMAIN_NAME]"
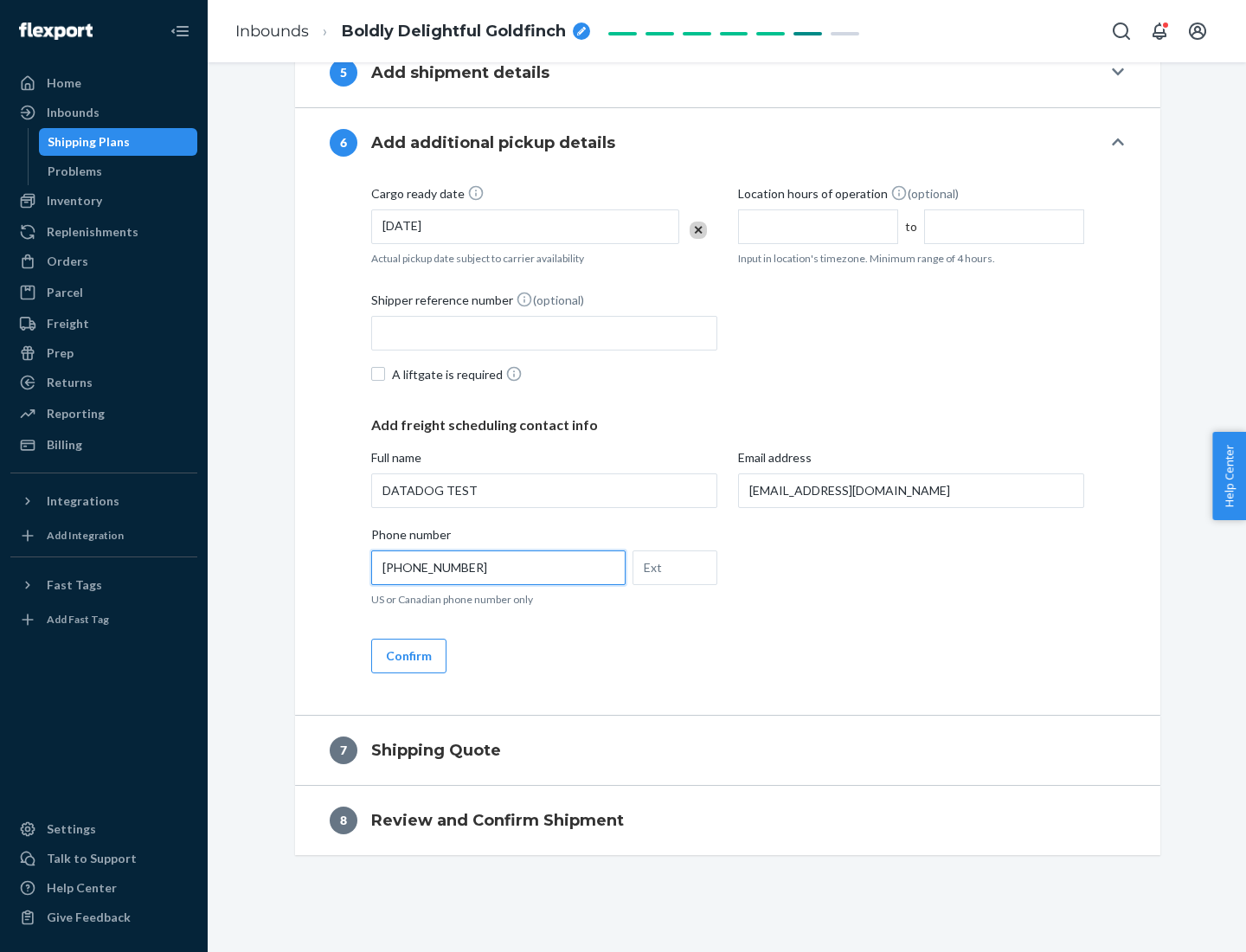
type input "[PHONE_NUMBER]"
click at [407, 655] on button "Confirm" at bounding box center [408, 656] width 75 height 35
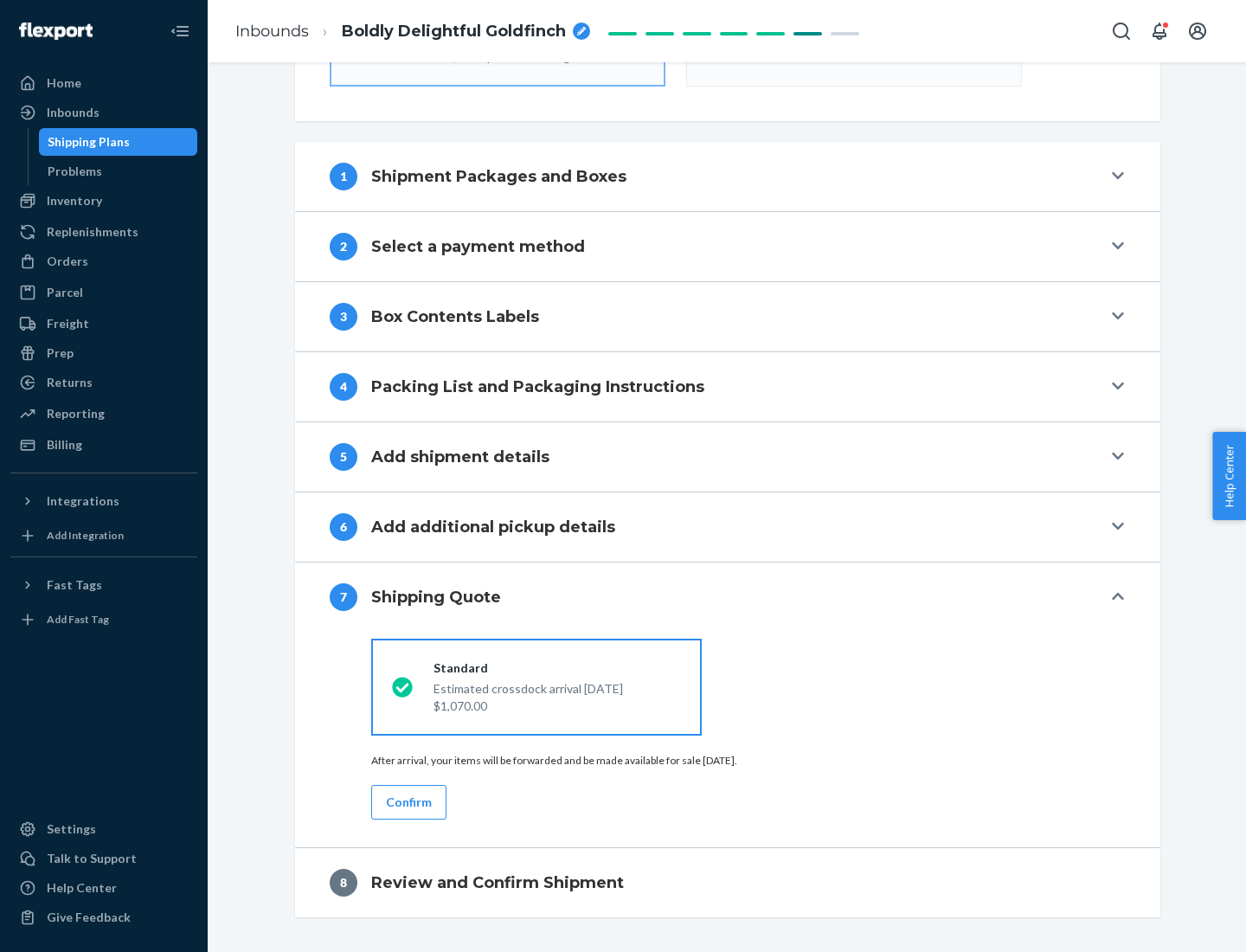
scroll to position [620, 0]
